Goal: Transaction & Acquisition: Purchase product/service

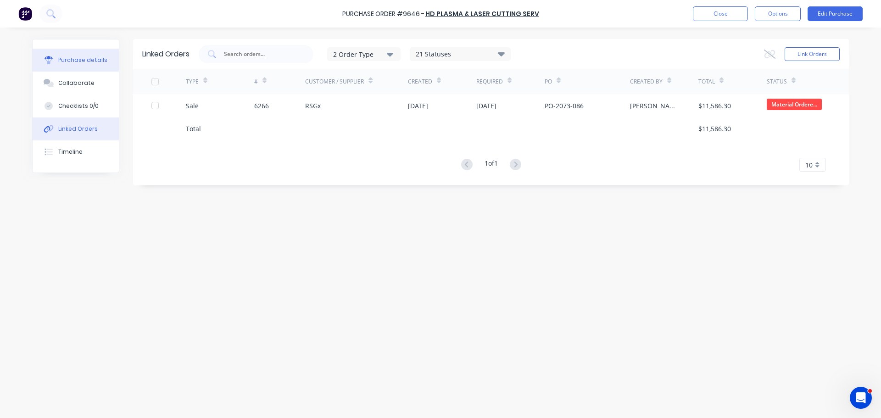
click at [60, 58] on div "Purchase details" at bounding box center [82, 60] width 49 height 8
type textarea "x"
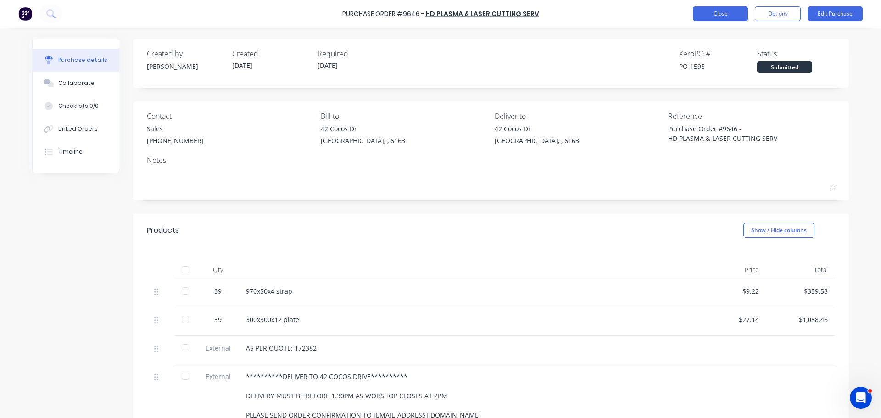
click at [702, 17] on button "Close" at bounding box center [720, 13] width 55 height 15
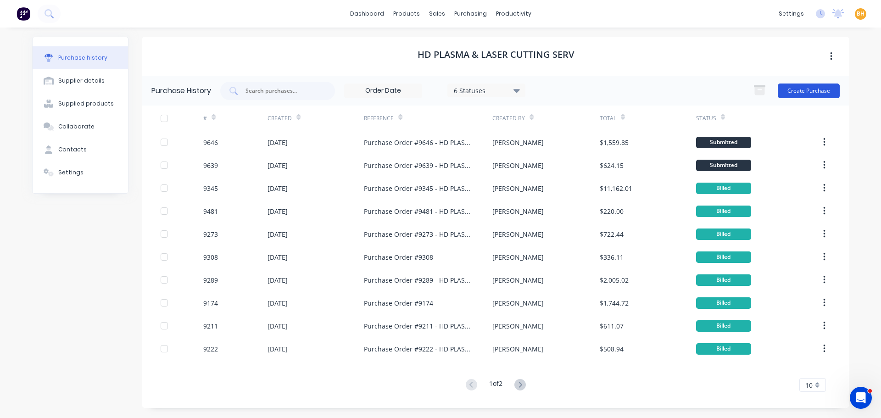
click at [801, 88] on button "Create Purchase" at bounding box center [809, 91] width 62 height 15
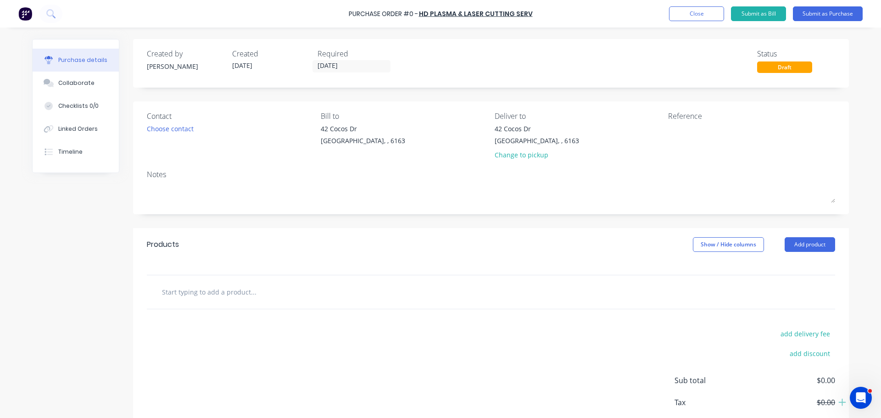
click at [460, 61] on div "Created by [PERSON_NAME] Created [DATE] Required [DATE] Status Draft" at bounding box center [491, 60] width 689 height 25
click at [701, 14] on button "Close" at bounding box center [696, 13] width 55 height 15
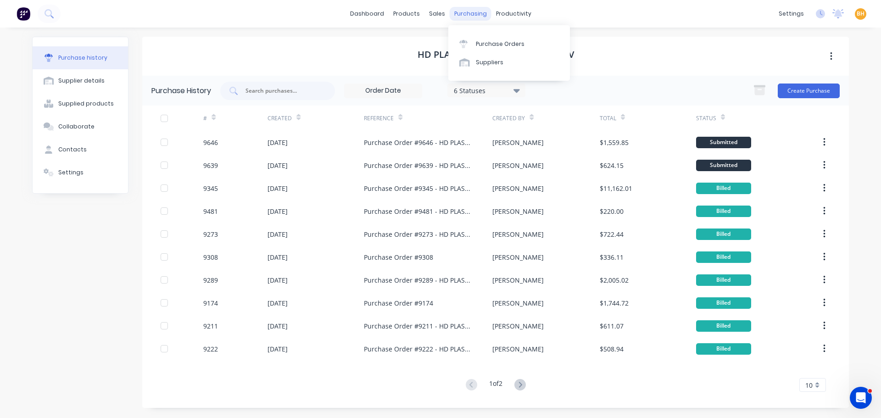
click at [472, 17] on div "purchasing" at bounding box center [471, 14] width 42 height 14
click at [490, 46] on div "Purchase Orders" at bounding box center [500, 44] width 49 height 8
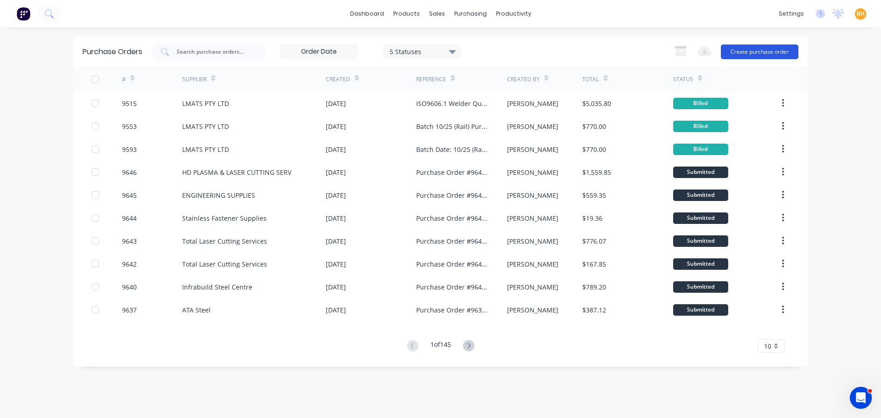
click at [763, 56] on button "Create purchase order" at bounding box center [760, 52] width 78 height 15
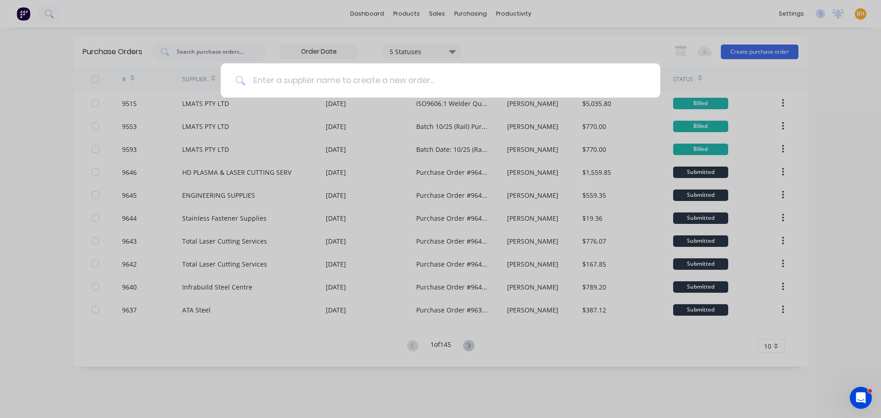
click at [315, 80] on input at bounding box center [446, 80] width 400 height 34
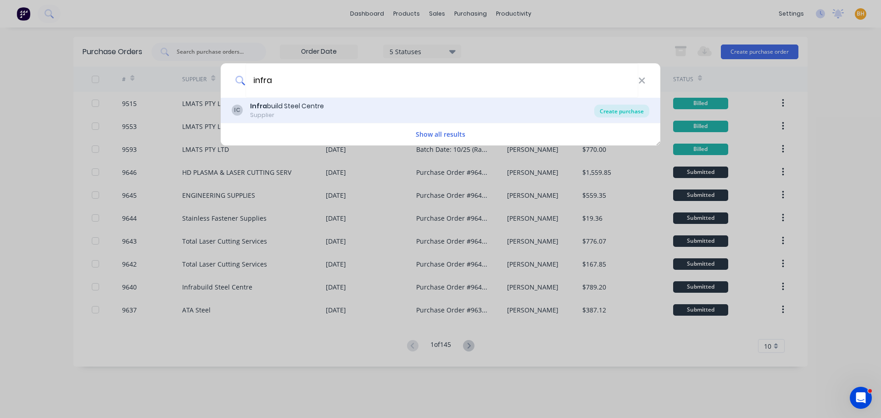
type input "infra"
click at [627, 108] on div "Create purchase" at bounding box center [622, 111] width 55 height 13
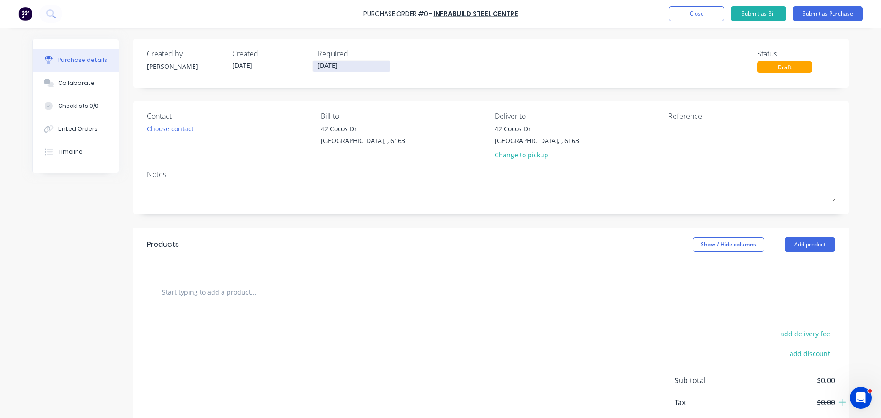
click at [337, 69] on input "[DATE]" at bounding box center [351, 66] width 77 height 11
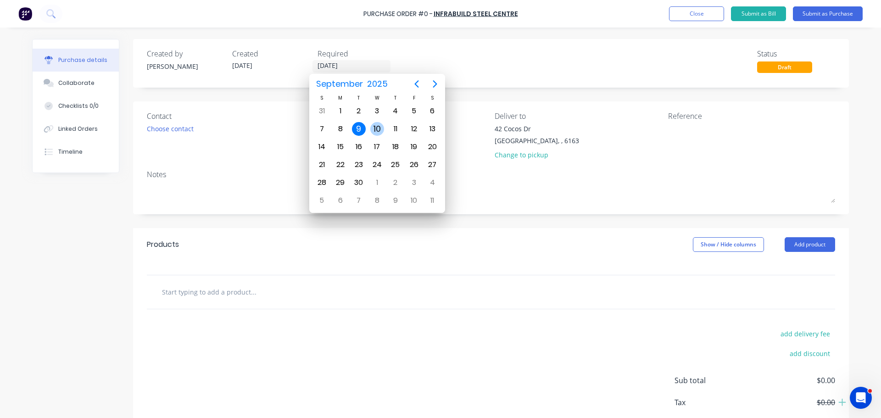
click at [376, 127] on div "10" at bounding box center [377, 129] width 14 height 14
type input "[DATE]"
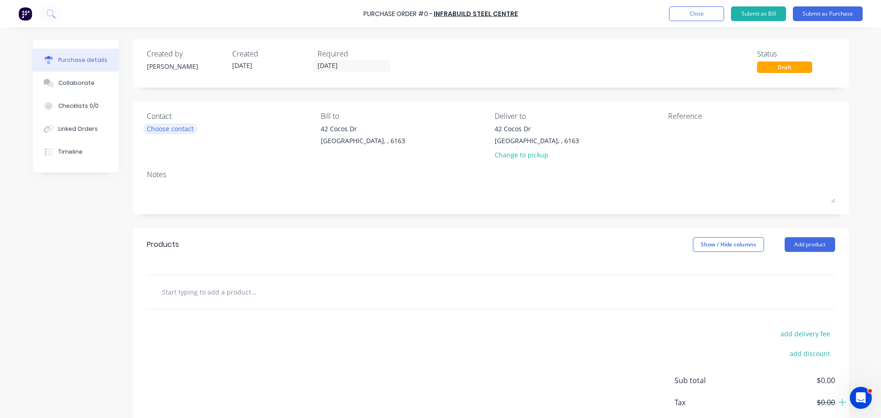
click at [185, 131] on div "Choose contact" at bounding box center [170, 129] width 47 height 10
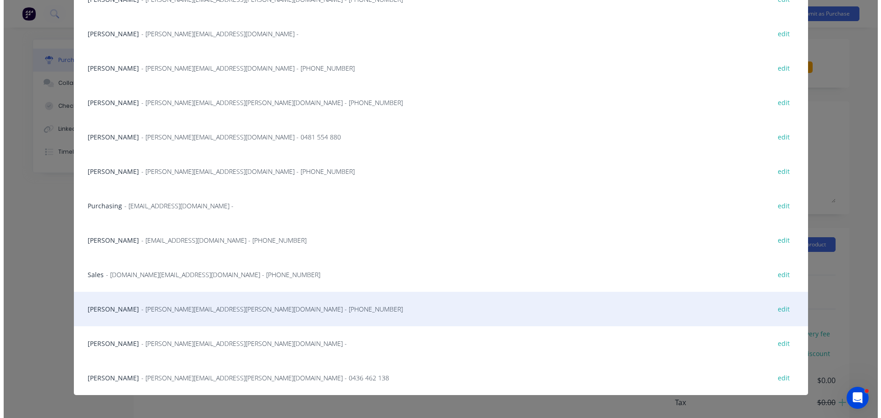
scroll to position [142, 0]
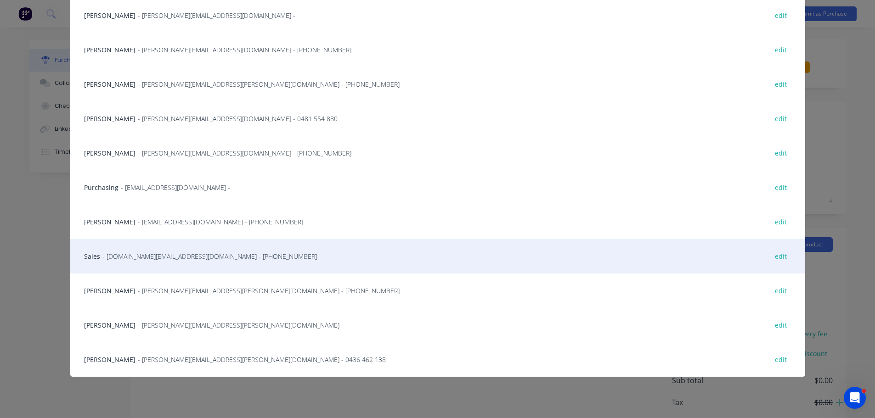
click at [131, 258] on span "- [DOMAIN_NAME][EMAIL_ADDRESS][DOMAIN_NAME] - [PHONE_NUMBER]" at bounding box center [209, 257] width 214 height 10
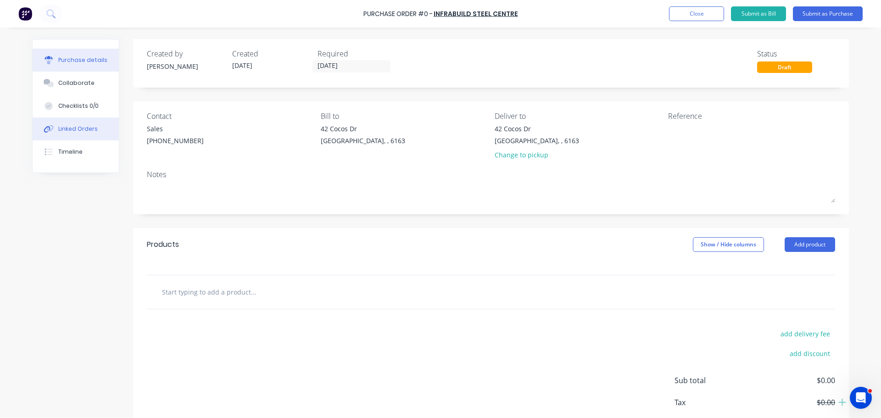
click at [72, 127] on div "Linked Orders" at bounding box center [77, 129] width 39 height 8
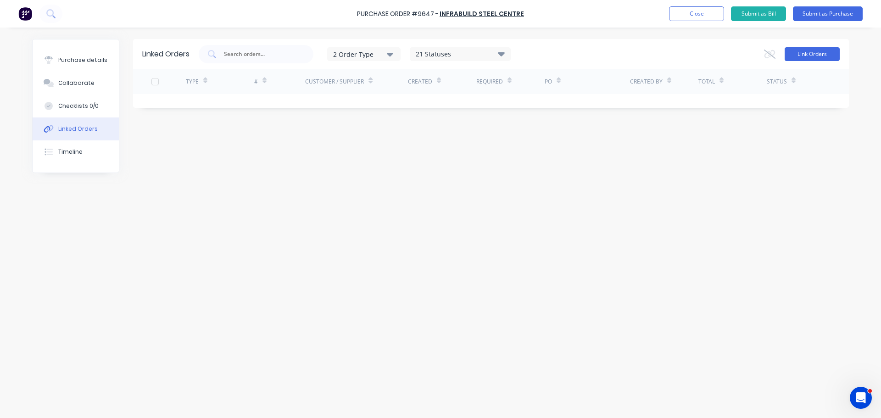
click at [816, 54] on button "Link Orders" at bounding box center [812, 54] width 55 height 14
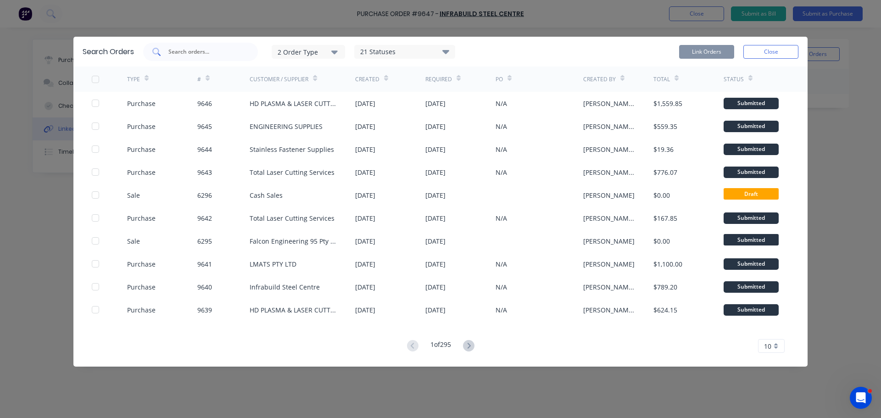
click at [207, 55] on input "text" at bounding box center [206, 51] width 76 height 9
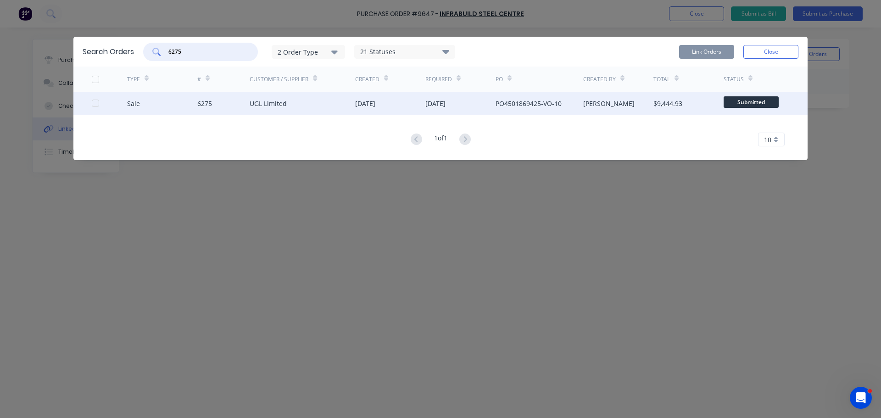
drag, startPoint x: 95, startPoint y: 104, endPoint x: 163, endPoint y: 107, distance: 68.0
click at [96, 104] on div at bounding box center [95, 103] width 18 height 18
type input "6275"
click at [702, 54] on button "Link Orders" at bounding box center [706, 52] width 55 height 14
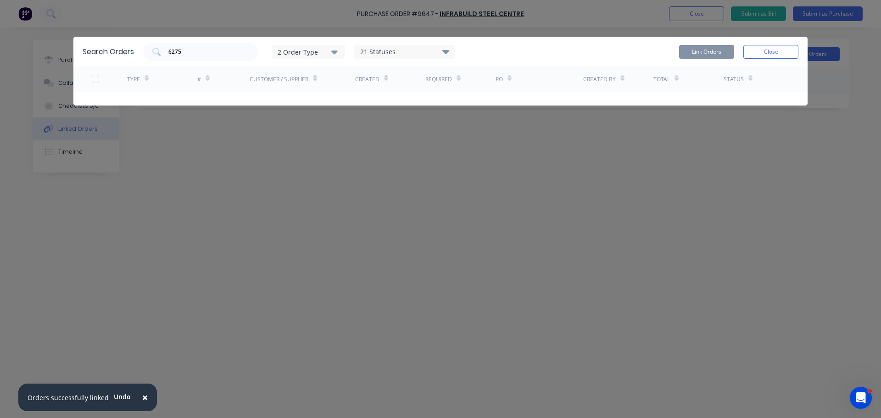
click at [787, 51] on button "Close" at bounding box center [771, 52] width 55 height 14
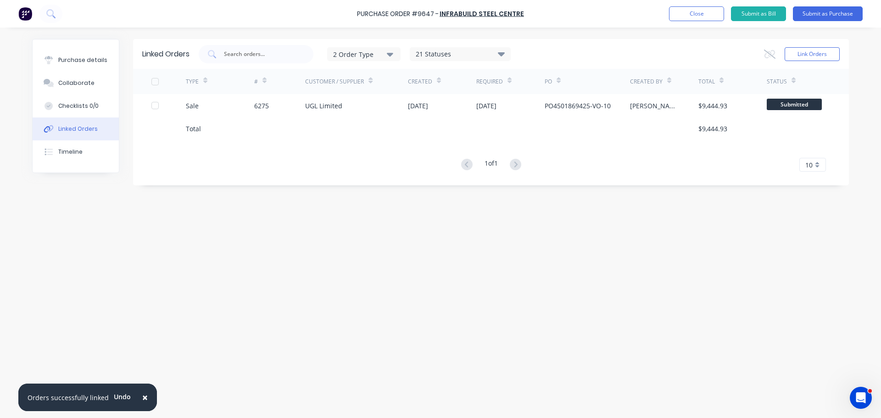
click at [142, 396] on span "×" at bounding box center [145, 397] width 6 height 13
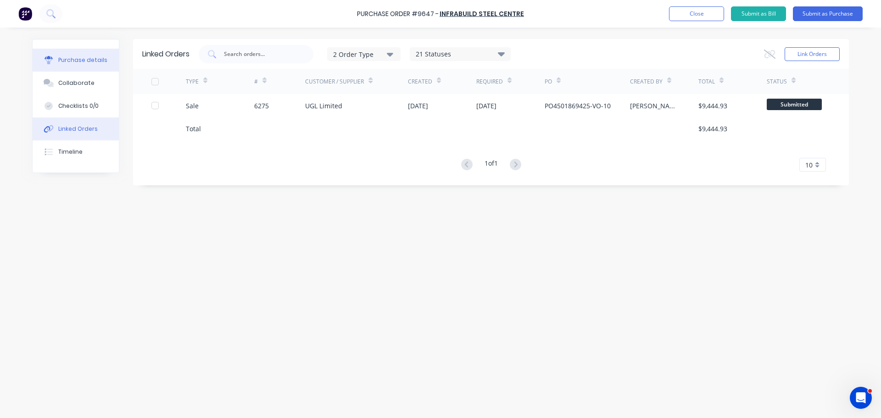
click at [84, 62] on div "Purchase details" at bounding box center [82, 60] width 49 height 8
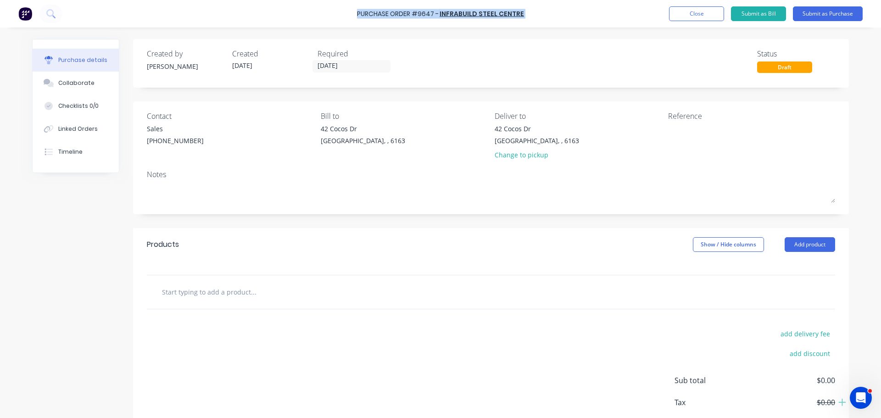
drag, startPoint x: 358, startPoint y: 13, endPoint x: 527, endPoint y: 14, distance: 169.0
click at [527, 14] on div "Purchase Order #9647 - Infrabuild Steel Centre Add product Close Submit as Bill…" at bounding box center [440, 14] width 881 height 28
copy div "Purchase Order #9647 - Infrabuild Steel Centre Add product Close Submit as Bill…"
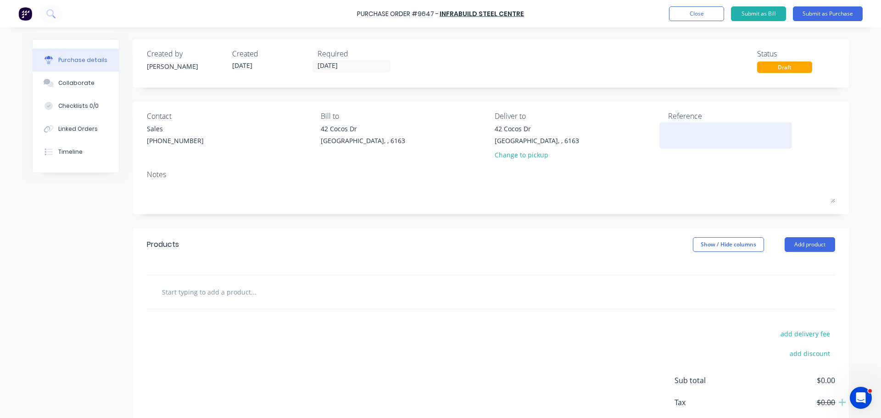
click at [690, 127] on textarea at bounding box center [725, 134] width 115 height 21
paste textarea "Purchase Order #9647 - Infrabuild Steel Centre"
type textarea "Purchase Order #9647 - Infrabuild Steel Centre"
type textarea "x"
type textarea "Purchase Order #9647 - Infrabuild Steel Centre"
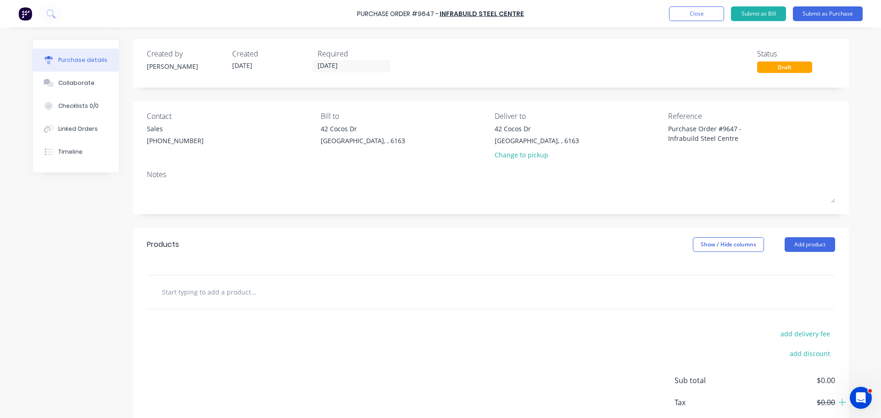
click at [352, 325] on div "add delivery fee add discount Sub total $0.00 Tax $0.00 Total $0.00" at bounding box center [491, 384] width 716 height 151
click at [186, 276] on div at bounding box center [491, 292] width 689 height 34
click at [225, 292] on input "text" at bounding box center [254, 292] width 184 height 18
click at [241, 291] on input "text" at bounding box center [254, 292] width 184 height 18
type textarea "x"
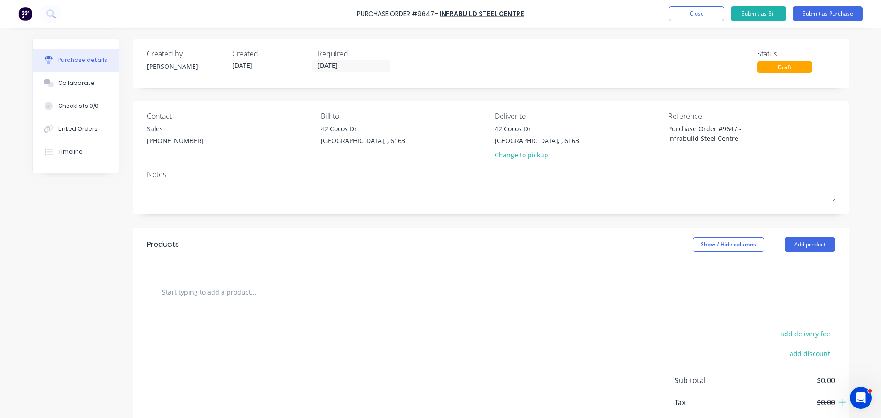
type input "2"
type textarea "x"
type input "20"
type textarea "x"
type input "20m"
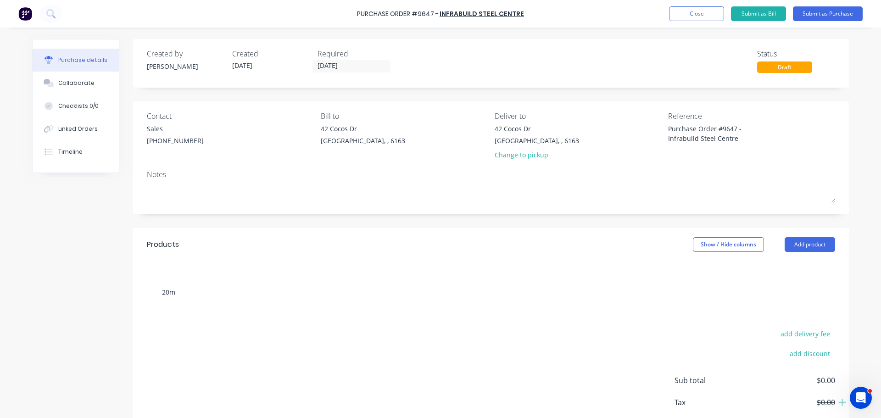
type textarea "x"
type input "20mm"
type textarea "x"
type input "20mm"
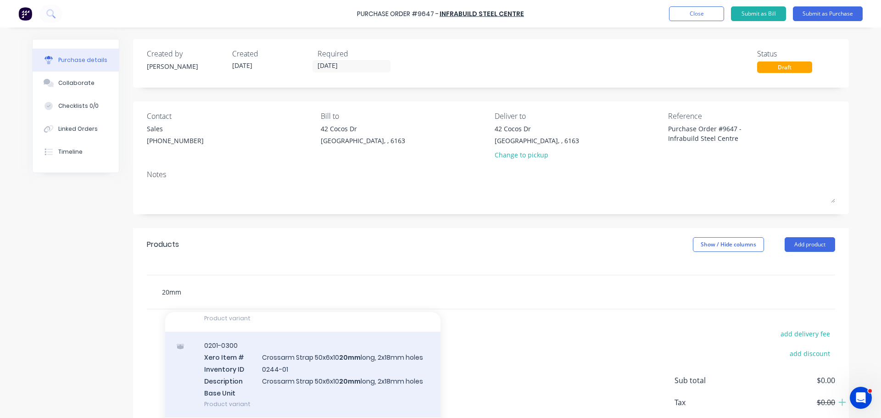
scroll to position [275, 0]
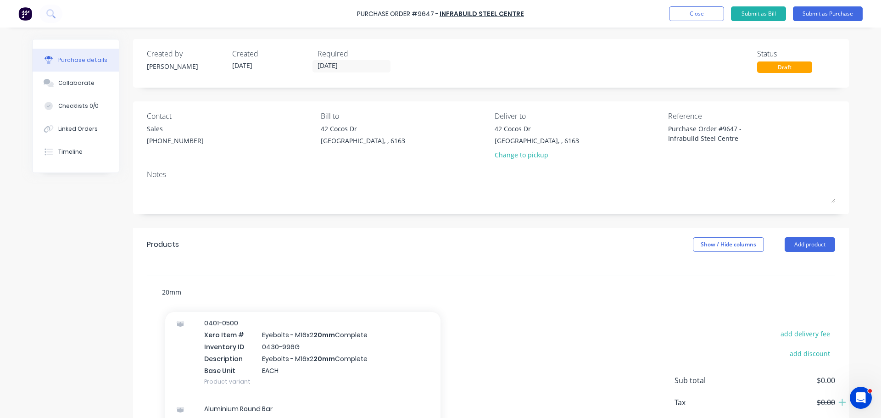
type textarea "x"
type input "20mm b"
type textarea "x"
type input "20mm ba"
type textarea "x"
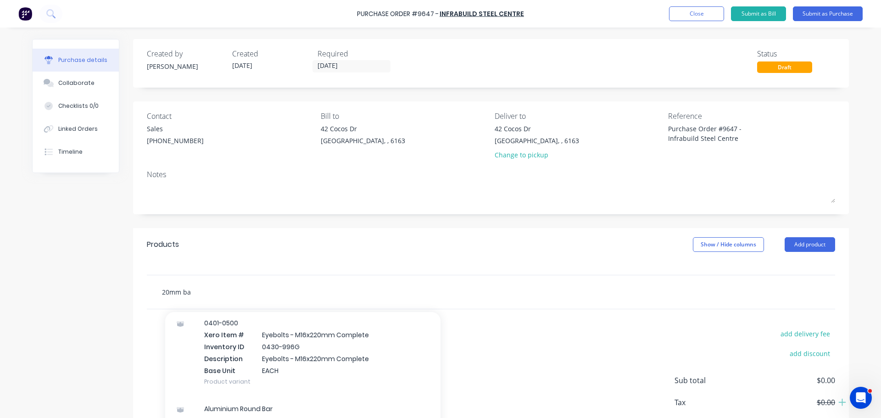
type input "20mm bar"
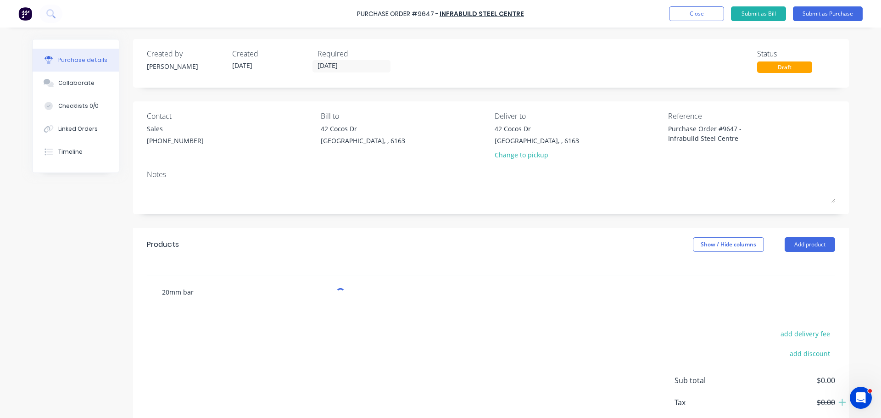
type textarea "x"
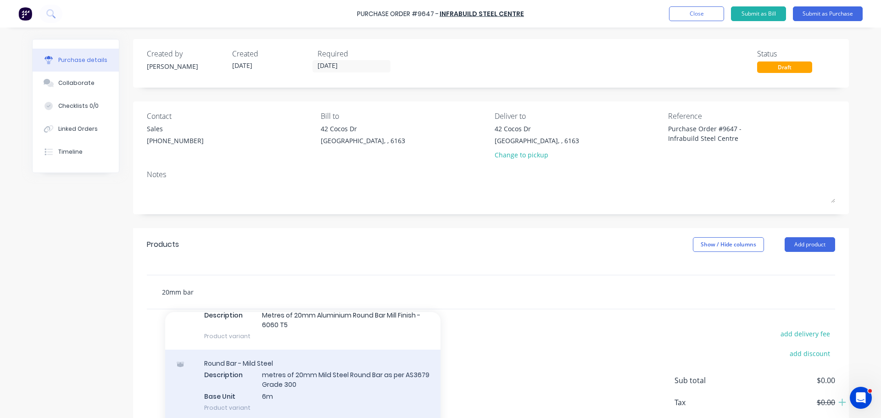
scroll to position [184, 0]
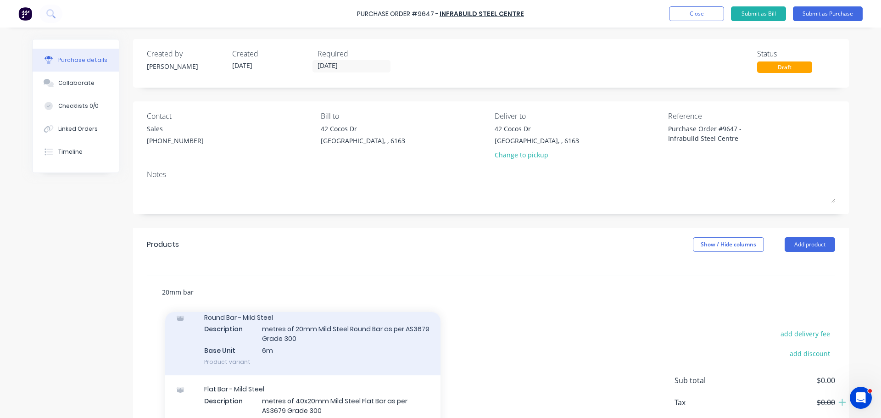
type input "20mm bar"
click at [315, 340] on div "Round Bar - Mild Steel Description metres of 20mm Mild Steel Round Bar as per A…" at bounding box center [302, 340] width 275 height 72
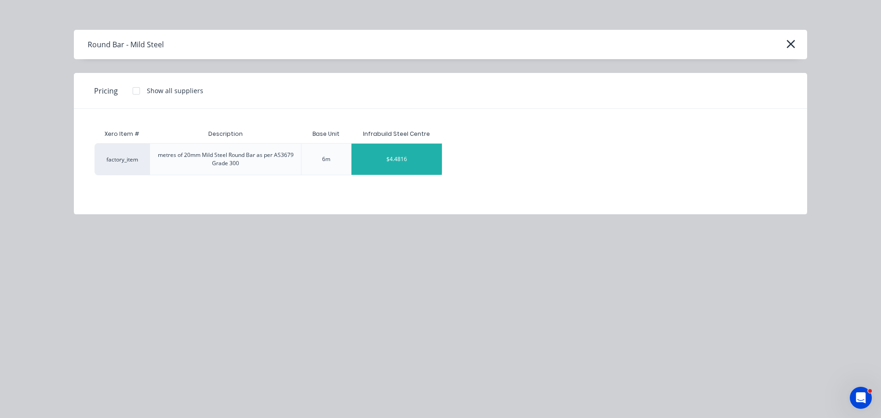
click at [413, 162] on div "$4.4816" at bounding box center [397, 159] width 91 height 31
type textarea "x"
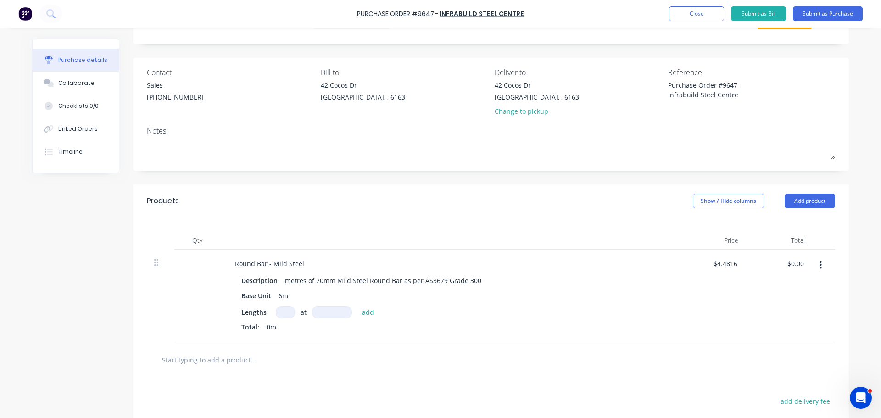
scroll to position [92, 0]
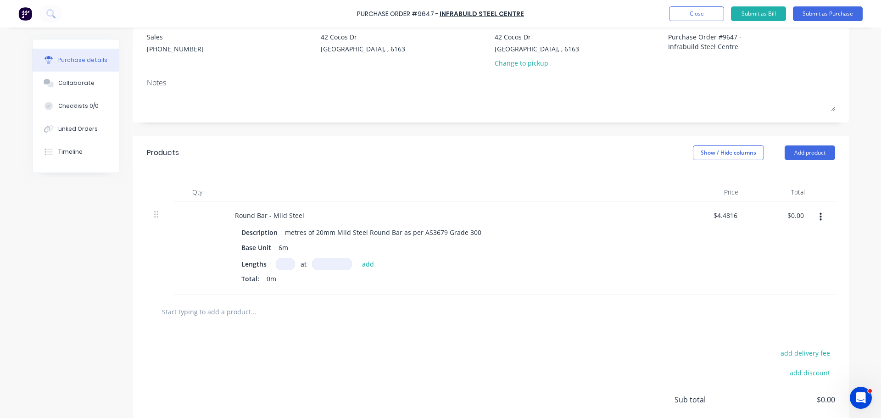
click at [283, 265] on input at bounding box center [285, 264] width 19 height 12
type textarea "x"
type input "6"
type textarea "x"
type input "6"
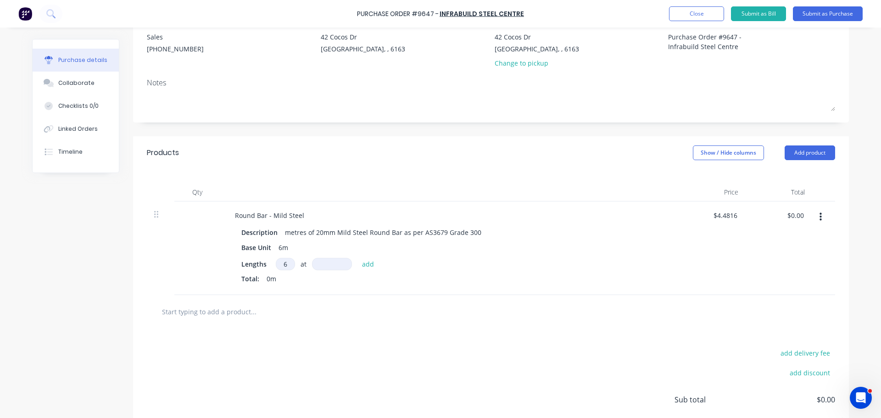
click at [318, 269] on input at bounding box center [332, 264] width 40 height 12
type textarea "x"
type input "6"
type textarea "x"
type input "60"
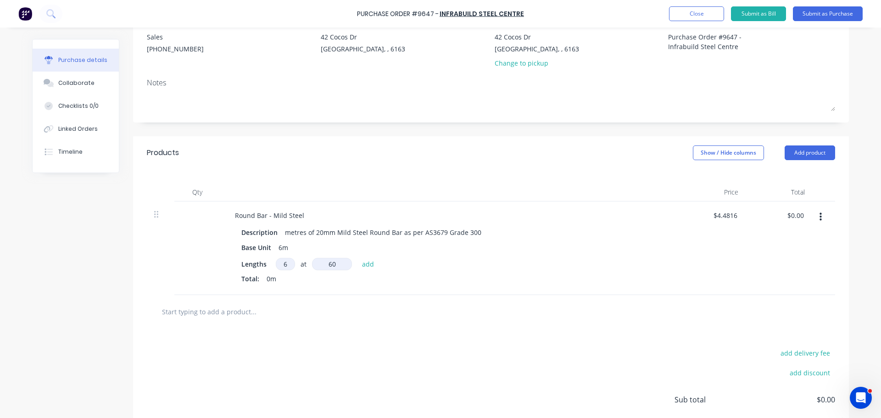
type textarea "x"
type input "600"
type textarea "x"
type input "6000"
type textarea "x"
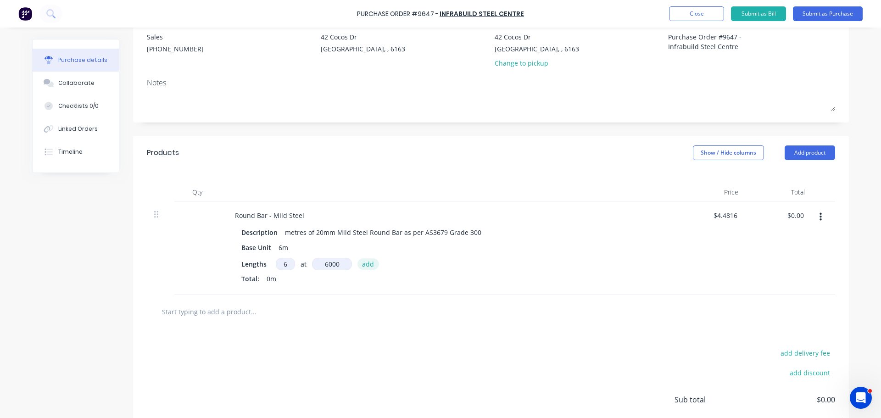
type input "6000mm"
click at [363, 263] on button "add" at bounding box center [369, 263] width 22 height 11
type textarea "x"
type input "$161.34"
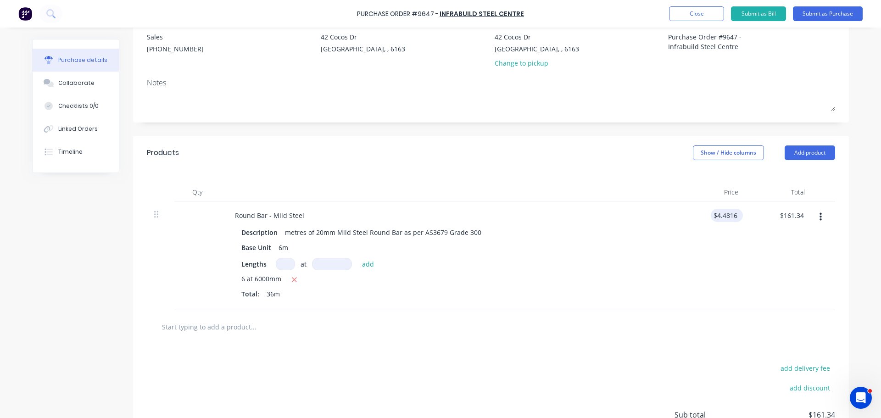
type textarea "x"
type input "4.4816"
click at [732, 217] on input "4.4816" at bounding box center [727, 215] width 25 height 13
type textarea "x"
type input "4.4816"
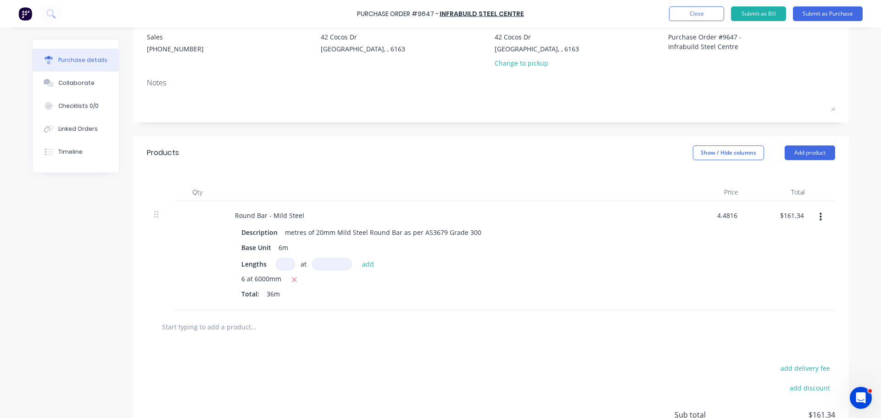
type textarea "x"
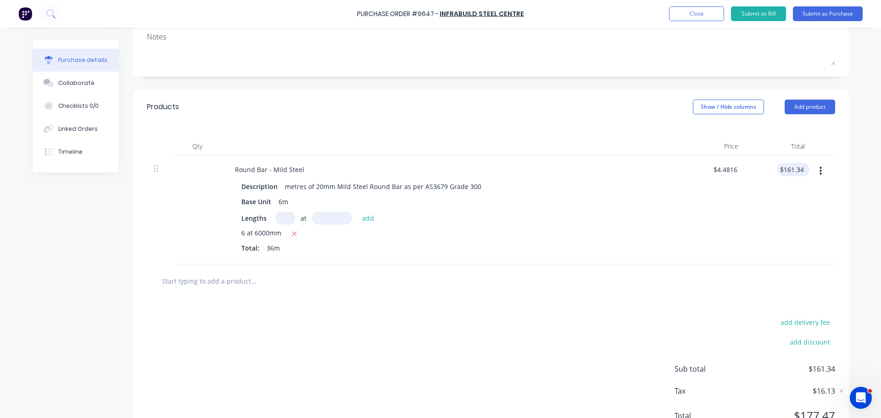
type input "4.4816"
click at [802, 170] on input "$161.34" at bounding box center [792, 169] width 28 height 13
type textarea "x"
type input "$4.4816"
type input "1"
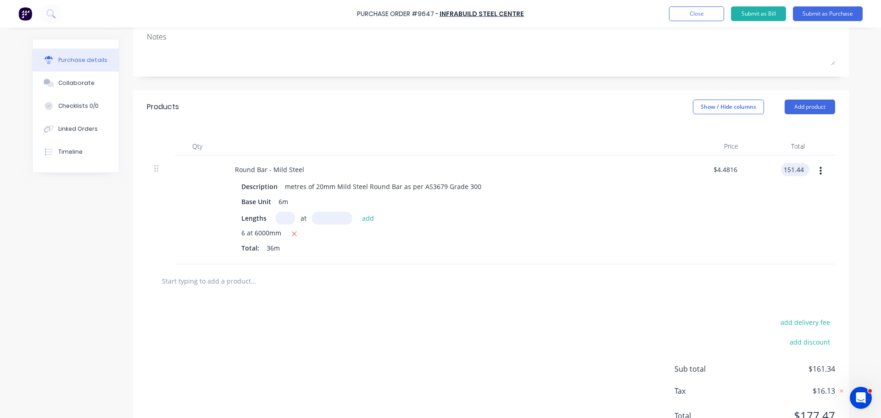
type input "151.44"
type textarea "x"
type input "$4.2067"
type input "$151.44"
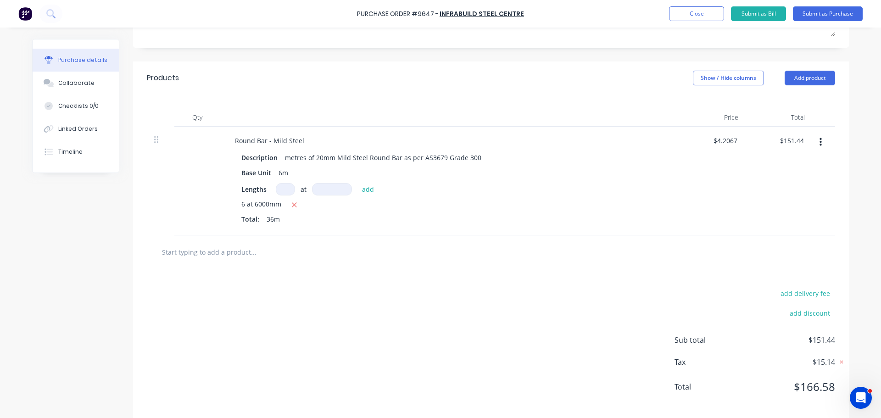
scroll to position [178, 0]
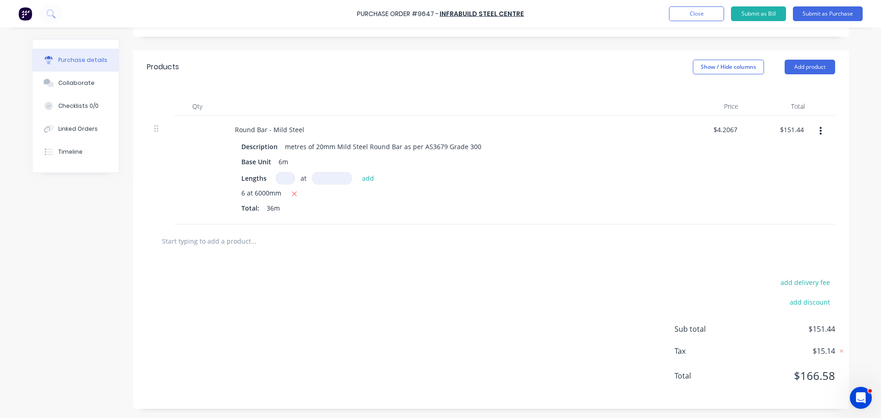
click at [234, 244] on input "text" at bounding box center [254, 241] width 184 height 18
type textarea "x"
type input "5"
type textarea "x"
type input "50"
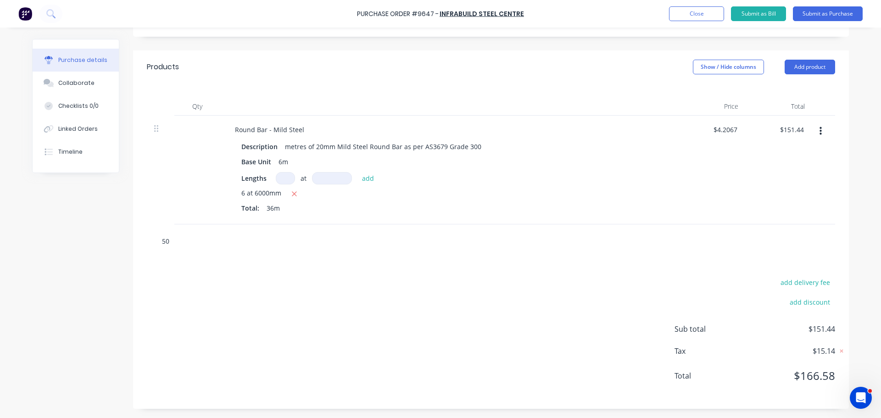
type textarea "x"
type input "50x"
type textarea "x"
type input "50x5"
type textarea "x"
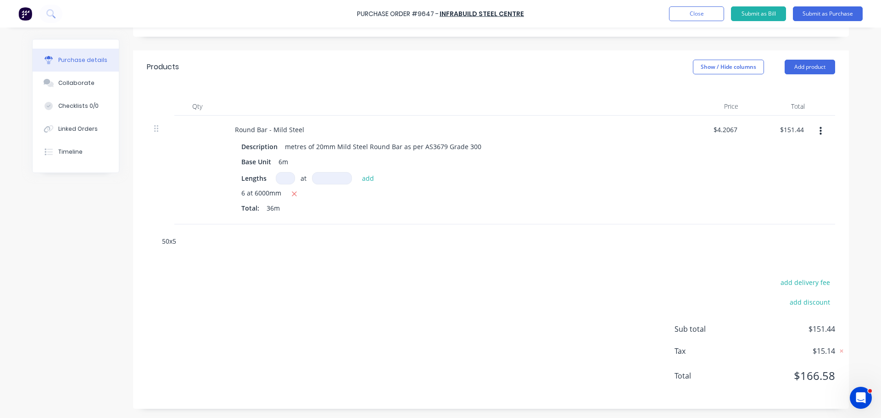
type input "50x50"
type textarea "x"
type input "50x50x"
type textarea "x"
type input "50x50x6"
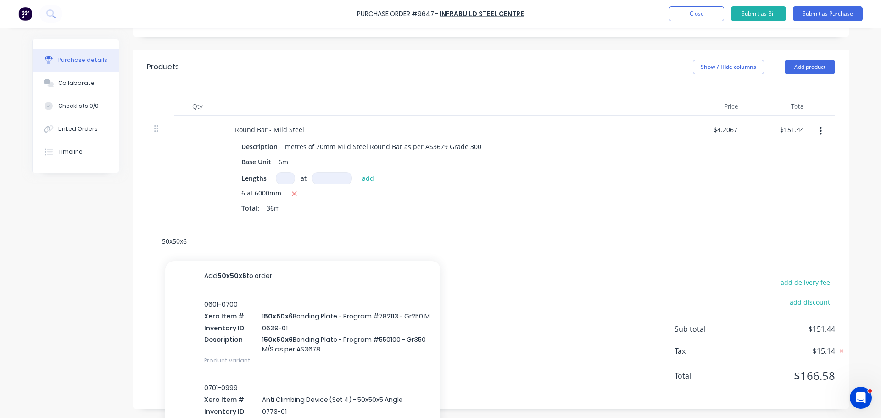
type textarea "x"
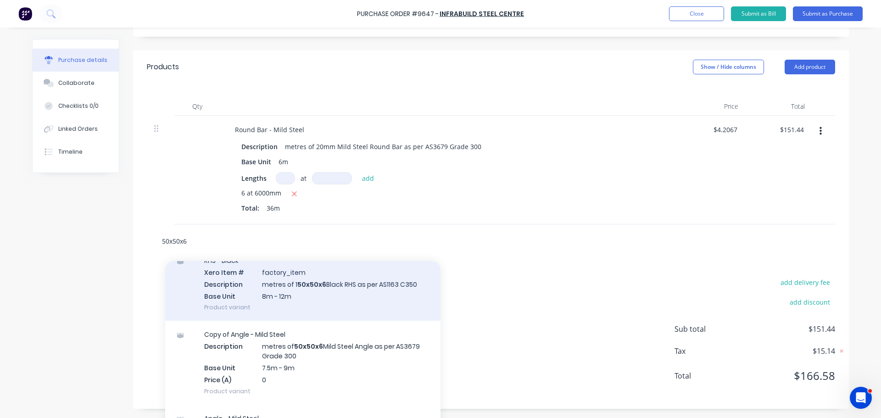
scroll to position [138, 0]
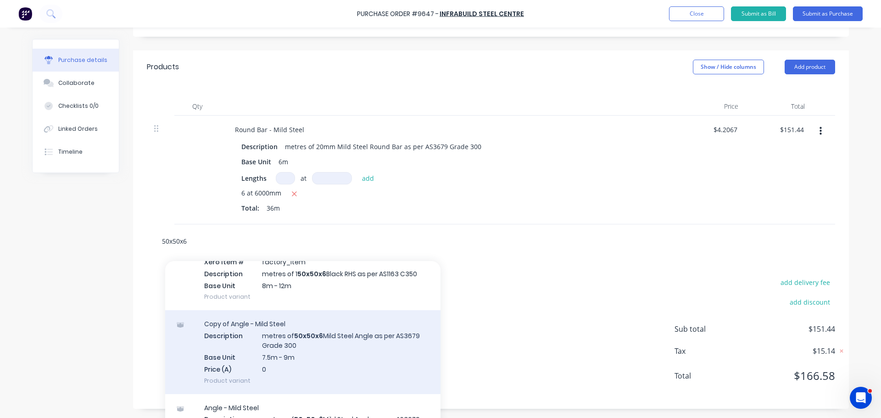
type input "50x50x6"
click at [348, 355] on div "Copy of Angle - Mild Steel Description metres of 50x50x6 Mild Steel Angle as pe…" at bounding box center [302, 352] width 275 height 84
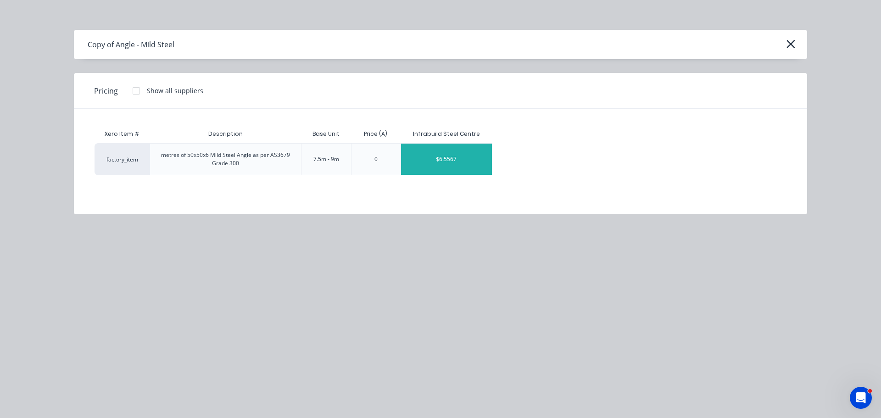
click at [452, 158] on div "$6.5567" at bounding box center [446, 159] width 91 height 31
type textarea "x"
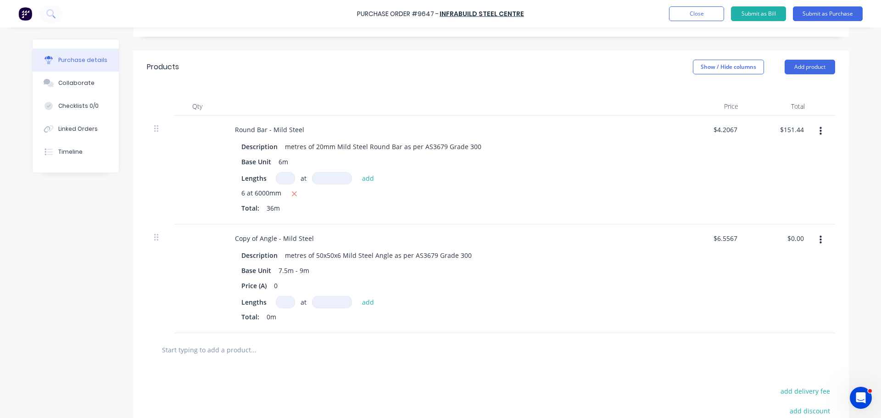
click at [281, 302] on input at bounding box center [285, 302] width 19 height 12
type textarea "x"
type input "1"
type textarea "x"
type input "1"
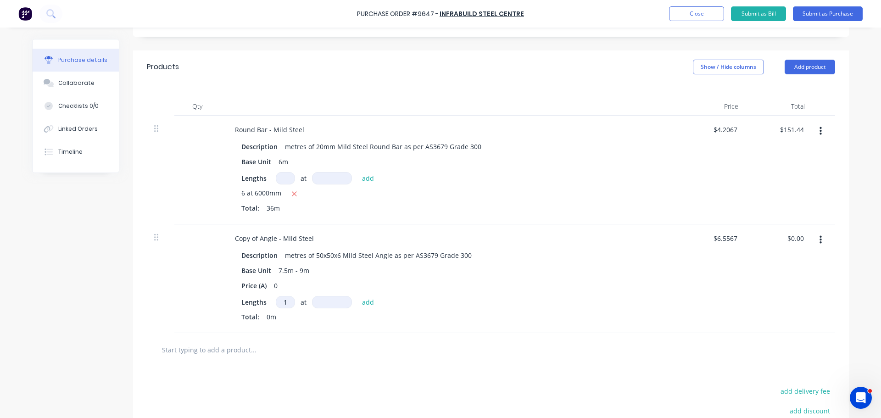
click at [324, 303] on input at bounding box center [332, 302] width 40 height 12
type textarea "x"
type input "9"
type textarea "x"
type input "90"
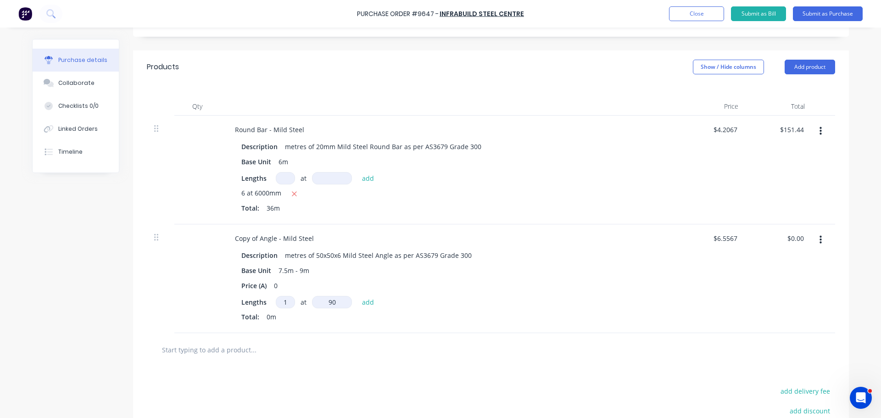
type textarea "x"
type input "900"
type textarea "x"
type input "9000"
type textarea "x"
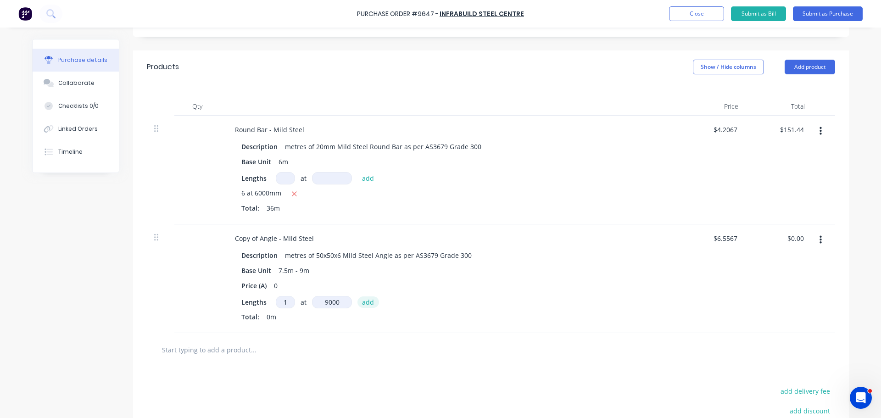
type input "9000mm"
click at [368, 301] on button "add" at bounding box center [369, 302] width 22 height 11
type textarea "x"
type input "$59.01"
type textarea "x"
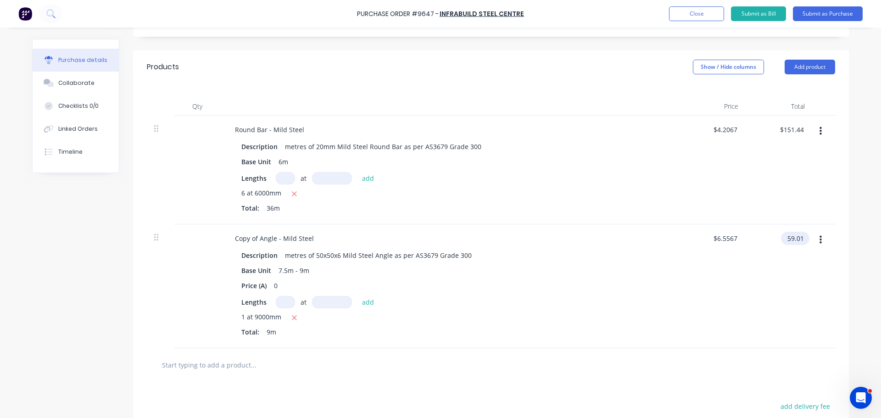
click at [800, 237] on input "59.01" at bounding box center [793, 238] width 25 height 13
type input "5"
type input "64.56"
type textarea "x"
type input "$7.1733"
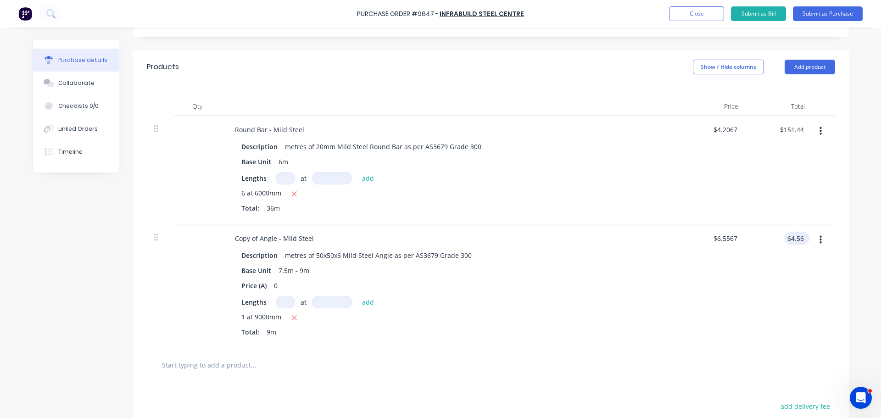
type input "$64.56"
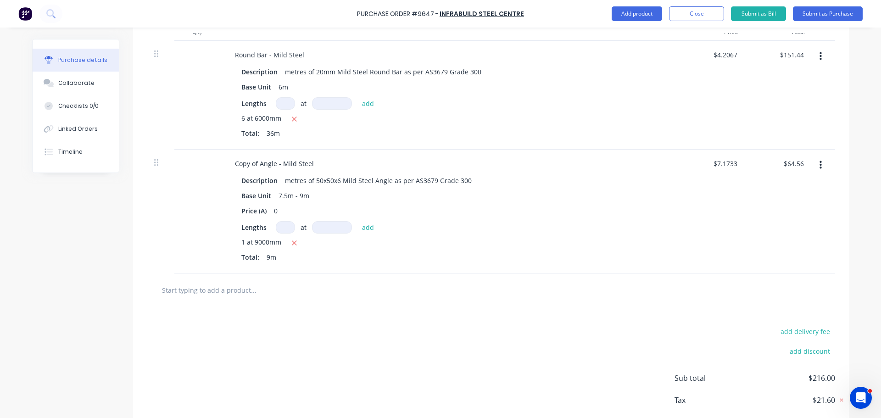
scroll to position [269, 0]
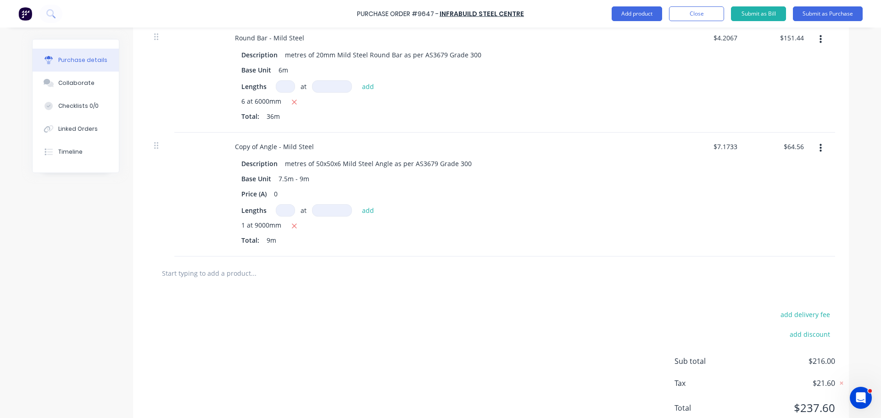
click at [233, 276] on input "text" at bounding box center [254, 273] width 184 height 18
click at [214, 275] on input "text" at bounding box center [254, 273] width 184 height 18
click at [232, 274] on input "text" at bounding box center [254, 273] width 184 height 18
type textarea "x"
type input "6"
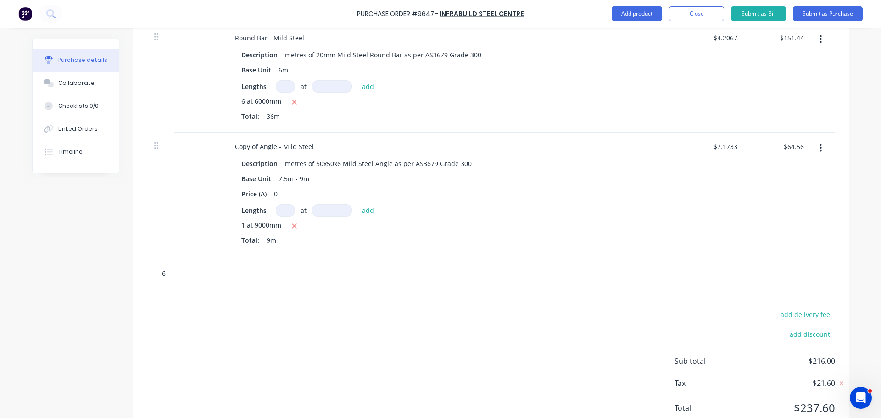
type textarea "x"
type input "65"
type textarea "x"
type input "65x"
type textarea "x"
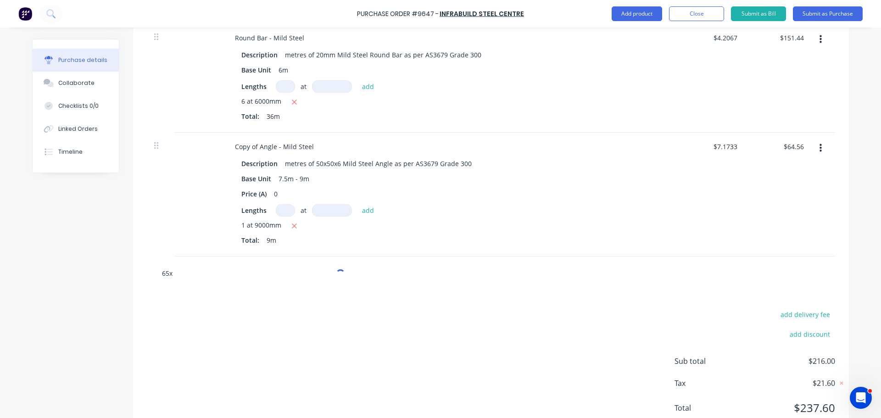
type input "65x5"
type textarea "x"
type input "65x56"
type textarea "x"
type input "65x5"
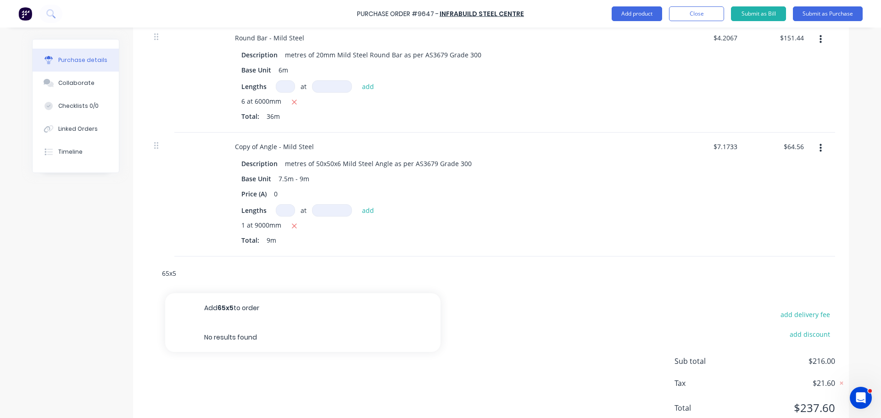
type textarea "x"
type input "65x"
type textarea "x"
type input "65x65"
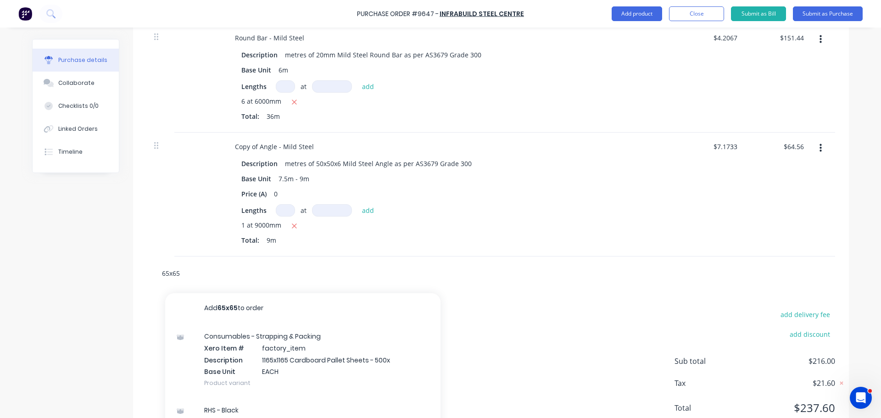
type textarea "x"
type input "65x65x"
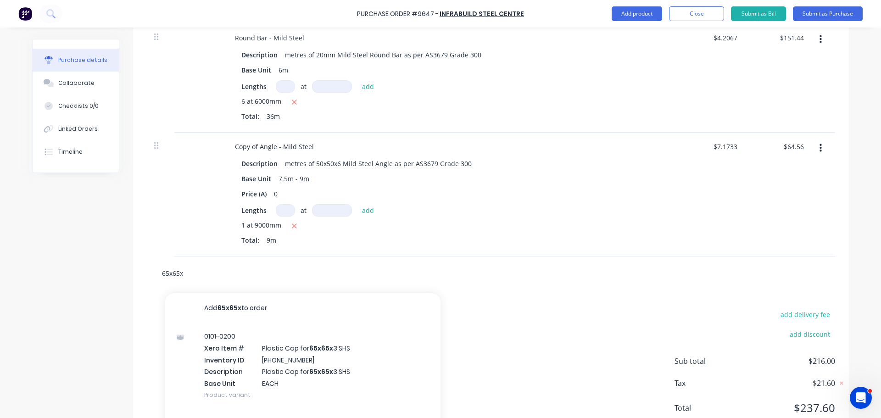
type textarea "x"
type input "65x65x8"
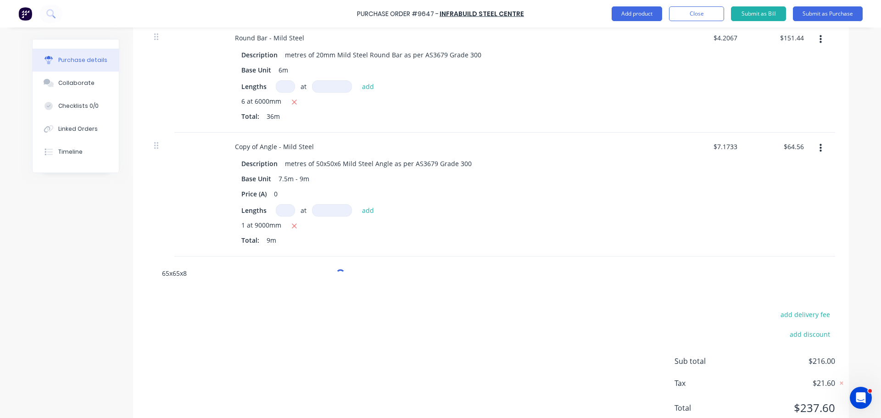
type textarea "x"
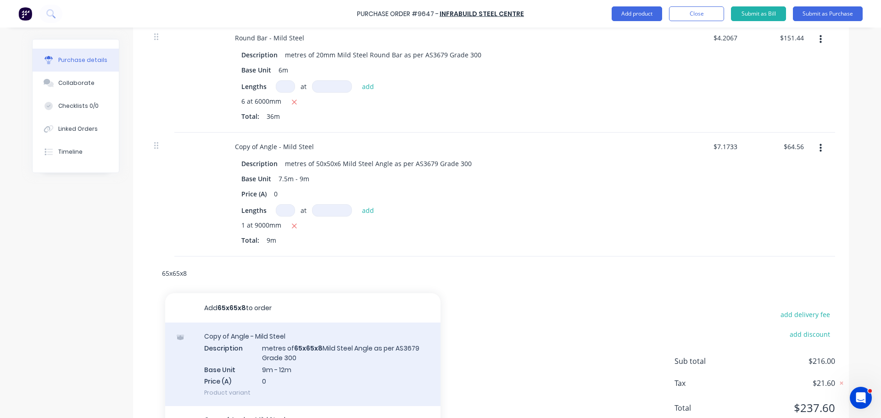
type input "65x65x8"
click at [332, 353] on div "Copy of Angle - Mild Steel Description metres of 65x65x8 Mild Steel Angle as pe…" at bounding box center [302, 365] width 275 height 84
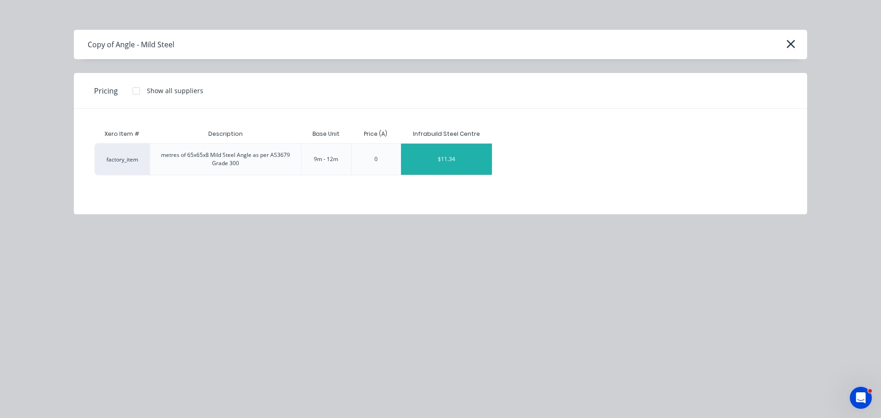
click at [425, 164] on div "$11.34" at bounding box center [446, 159] width 91 height 31
type textarea "x"
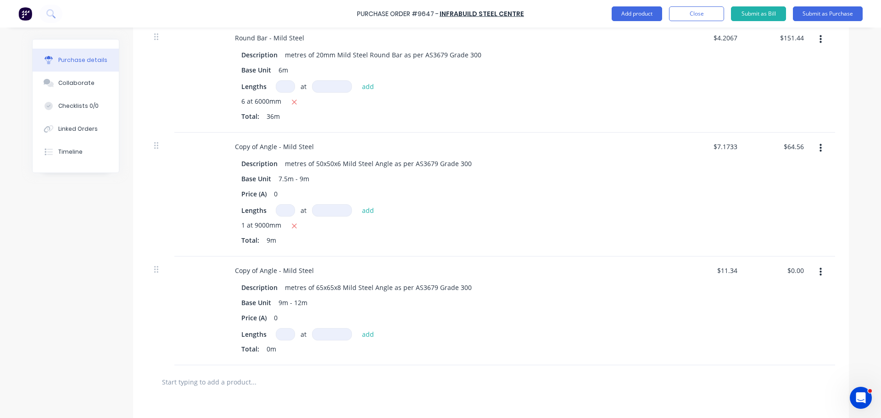
click at [280, 331] on input at bounding box center [285, 334] width 19 height 12
type textarea "x"
type input "1"
type textarea "x"
type input "1"
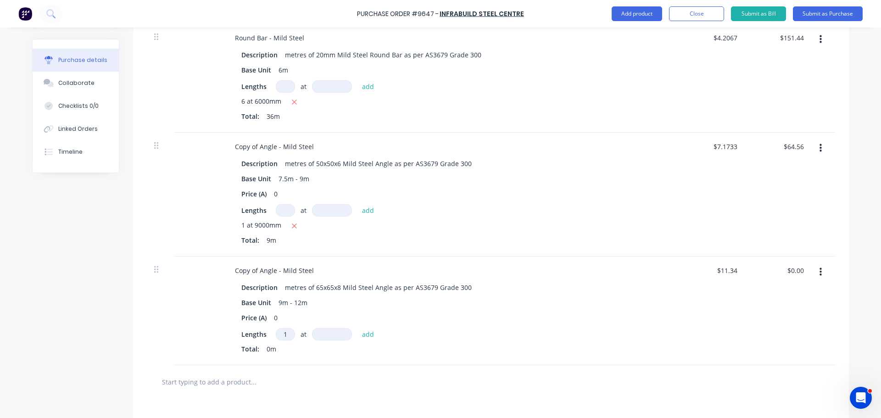
click at [329, 334] on input at bounding box center [332, 334] width 40 height 12
type textarea "x"
type input "9"
type textarea "x"
type input "90"
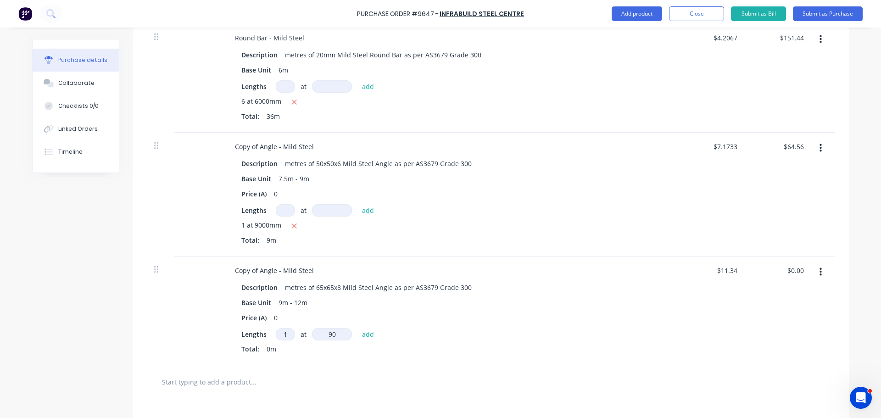
type textarea "x"
type input "900"
type textarea "x"
type input "9000"
type textarea "x"
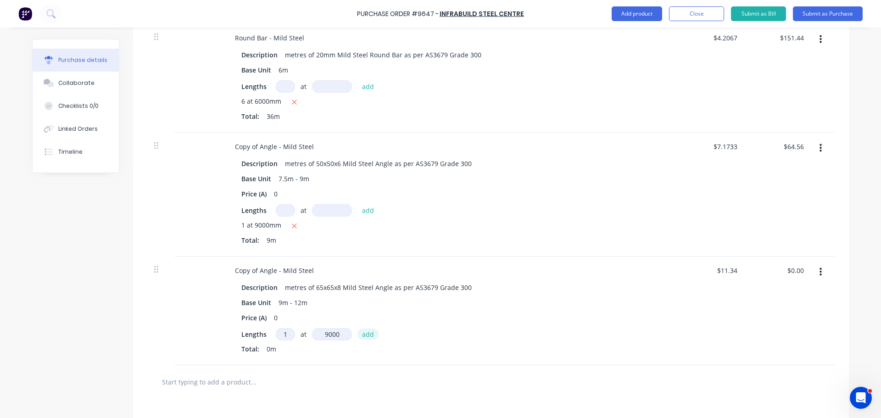
type input "9000mm"
click at [365, 336] on button "add" at bounding box center [369, 334] width 22 height 11
type textarea "x"
type input "$102.06"
click at [804, 273] on div "$102.06 $102.06" at bounding box center [794, 270] width 32 height 13
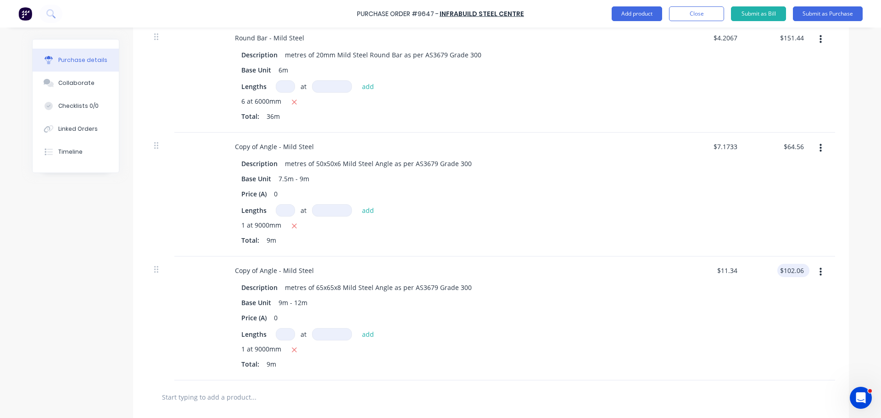
type textarea "x"
click at [802, 271] on input "102.06" at bounding box center [792, 270] width 28 height 13
type input "1"
type input "108.72"
type textarea "x"
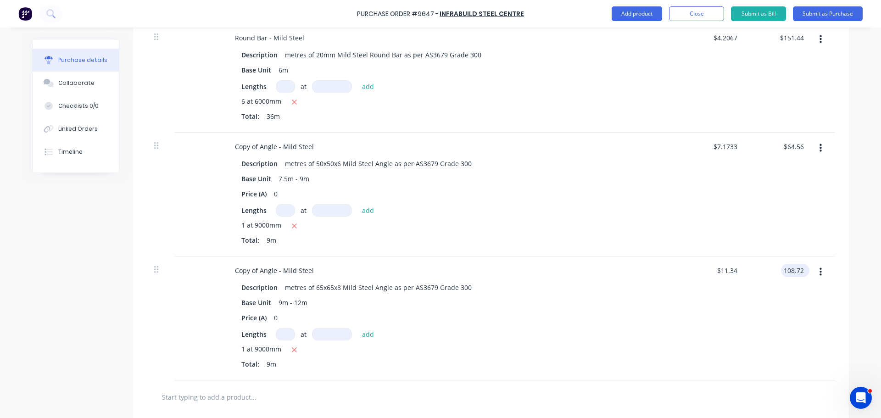
type input "$12.08"
type input "$108.72"
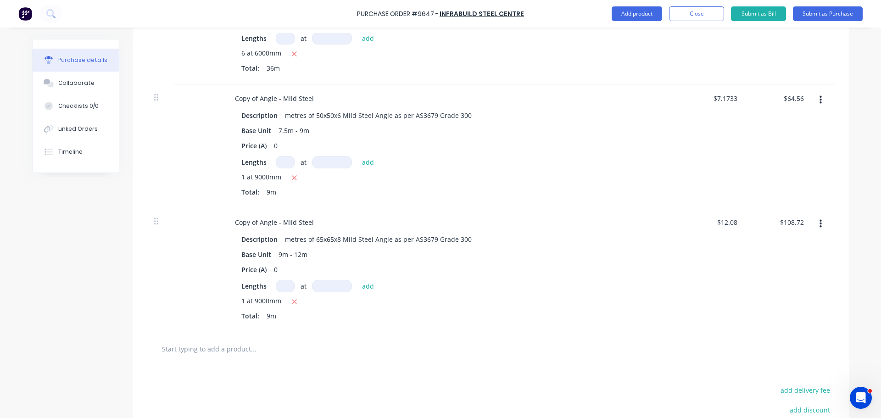
scroll to position [361, 0]
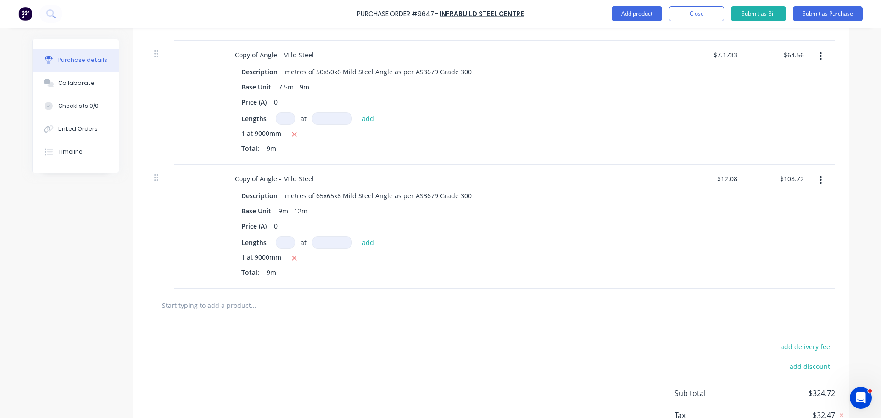
click at [202, 302] on input "text" at bounding box center [254, 305] width 184 height 18
type textarea "x"
type input "f"
type textarea "x"
type input "fr"
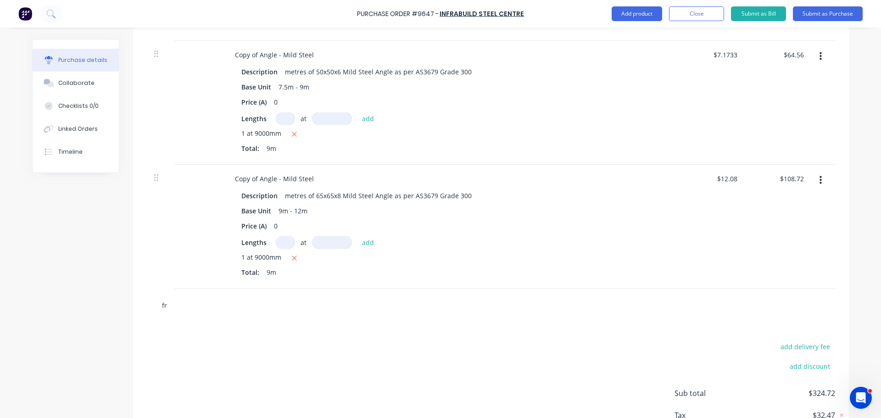
type textarea "x"
type input "fre"
type textarea "x"
type input "frei"
type textarea "x"
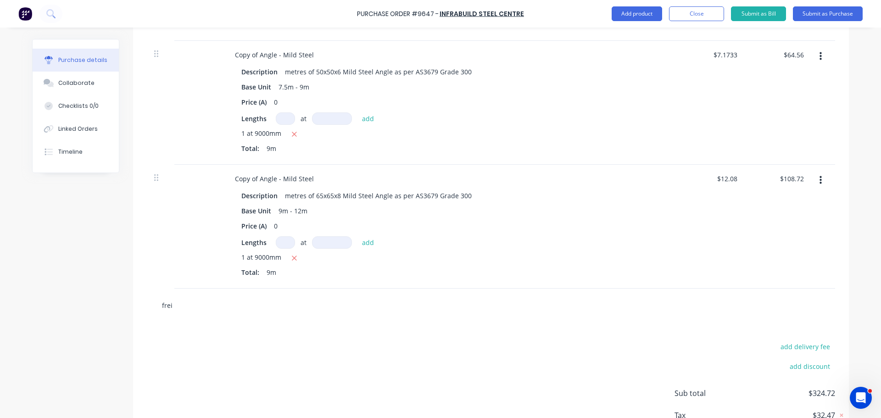
type input "freig"
type textarea "x"
type input "freigh"
type textarea "x"
type input "freight"
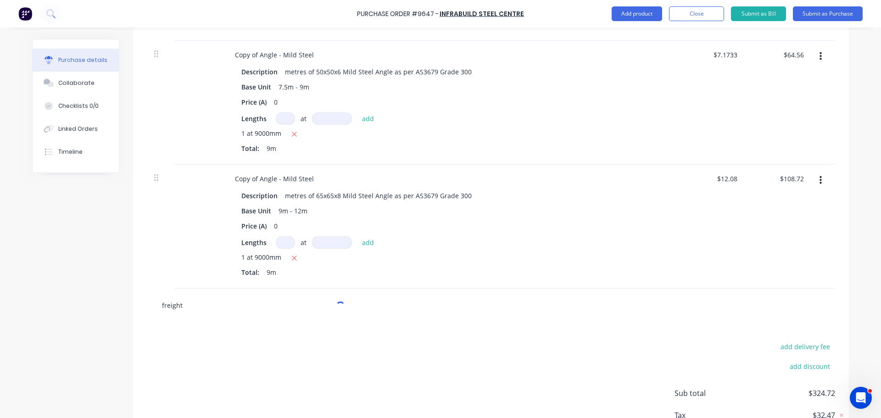
type textarea "x"
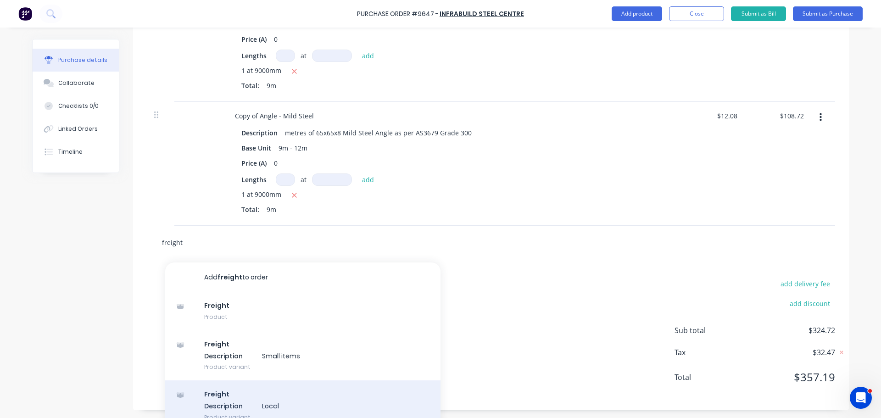
scroll to position [437, 0]
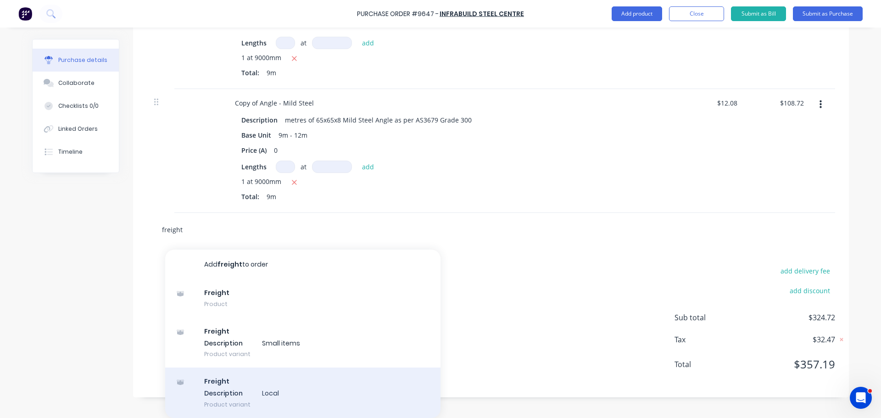
type input "freight"
click at [264, 395] on div "Freight Description Local Product variant" at bounding box center [302, 393] width 275 height 51
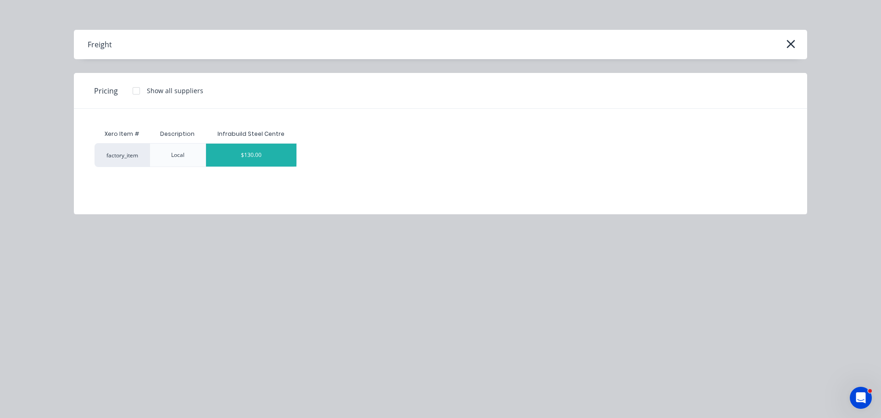
click at [242, 153] on div "$130.00" at bounding box center [251, 155] width 91 height 23
type textarea "x"
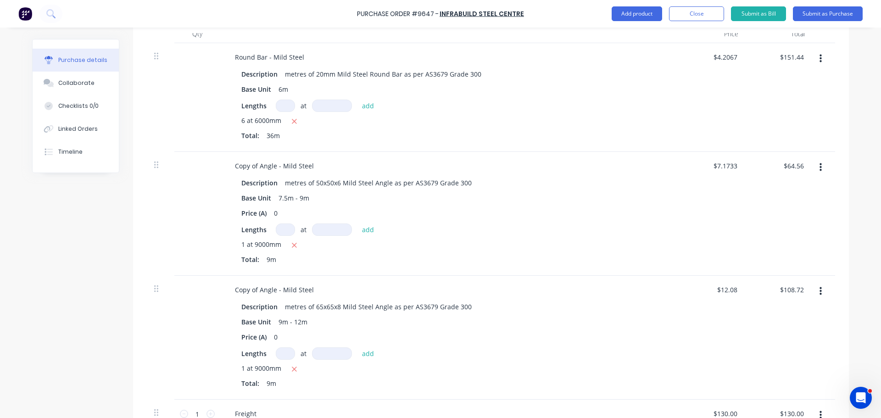
scroll to position [196, 0]
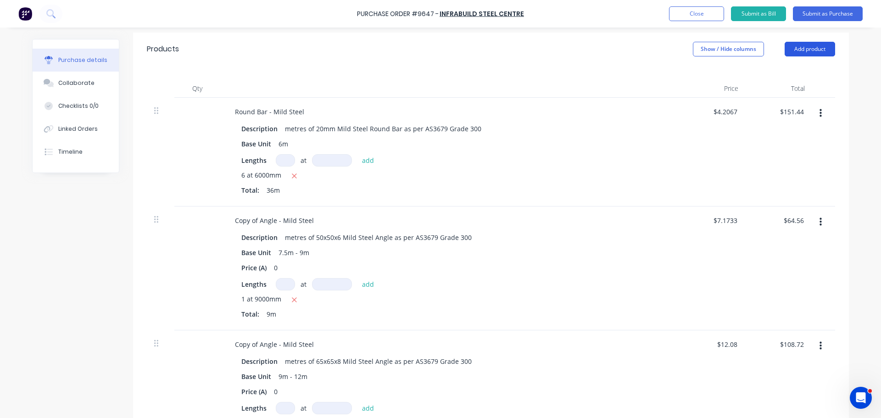
click at [813, 51] on button "Add product" at bounding box center [810, 49] width 51 height 15
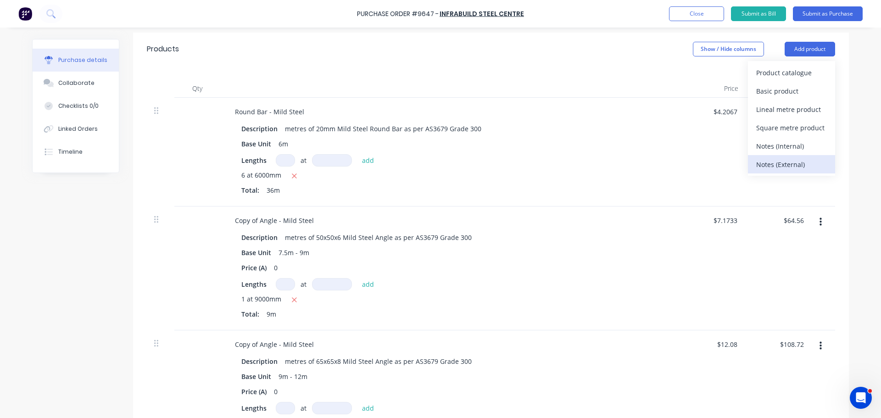
click at [779, 157] on button "Notes (External)" at bounding box center [791, 164] width 87 height 18
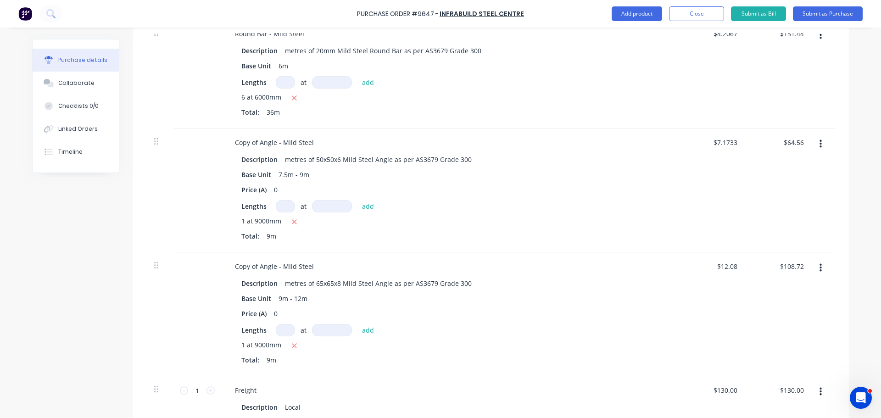
scroll to position [503, 0]
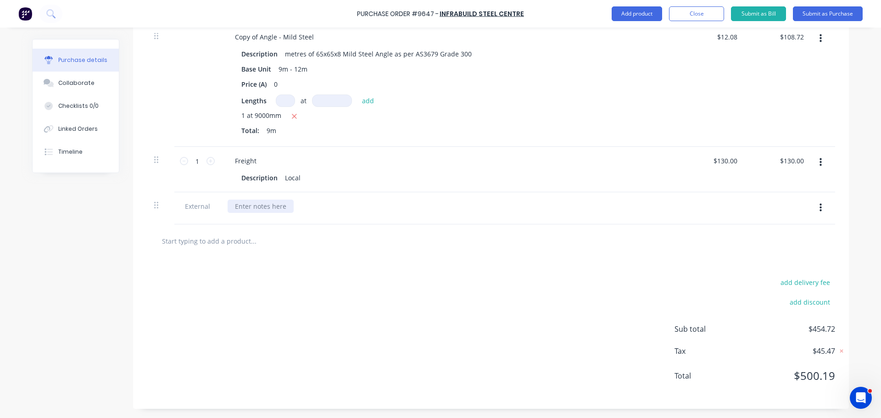
type textarea "x"
click at [273, 210] on div at bounding box center [261, 206] width 66 height 13
paste div
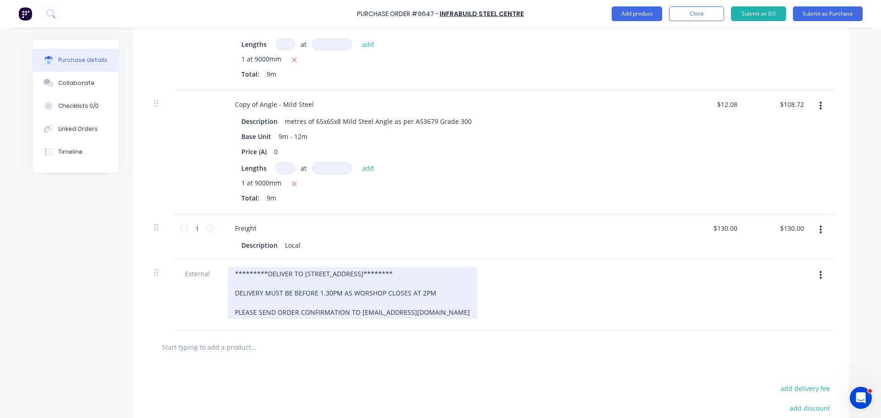
scroll to position [505, 0]
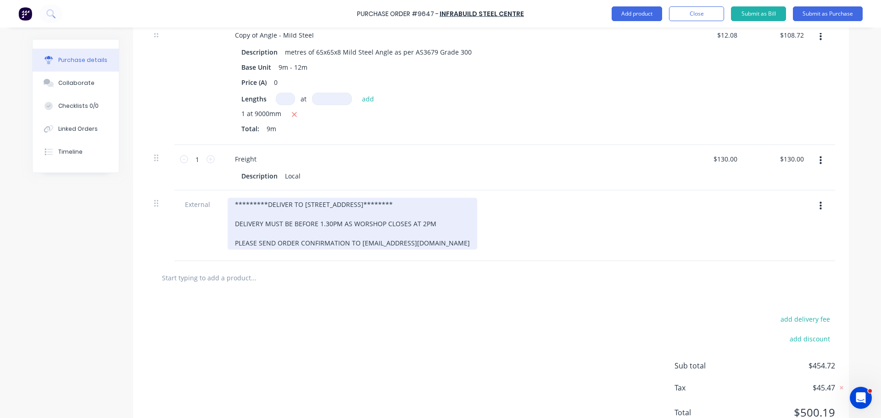
click at [228, 206] on div "*********DELIVER TO [STREET_ADDRESS]******** DELIVERY MUST BE BEFORE 1.30PM AS …" at bounding box center [353, 224] width 250 height 52
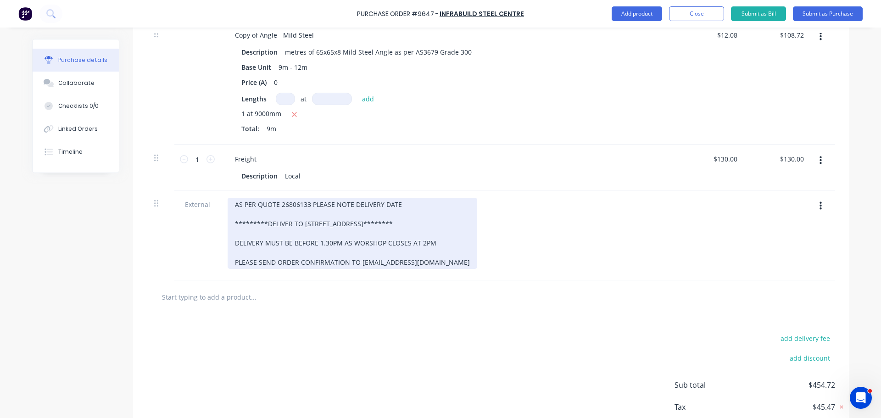
click at [308, 207] on div "AS PER QUOTE 26806133 PLEASE NOTE DELIVERY DATE *********DELIVER TO [STREET_ADD…" at bounding box center [353, 233] width 250 height 71
drag, startPoint x: 306, startPoint y: 205, endPoint x: 364, endPoint y: 218, distance: 59.3
click at [306, 205] on div "AS PER QUOTE 26806133 PLEASE NOTE DELIVERY DATE *********DELIVER TO [STREET_ADD…" at bounding box center [353, 233] width 250 height 71
click at [402, 206] on div "AS PER QUOTE 26806133, PLEASE NOTE DELIVERY DATE *********DELIVER TO [STREET_AD…" at bounding box center [353, 233] width 250 height 71
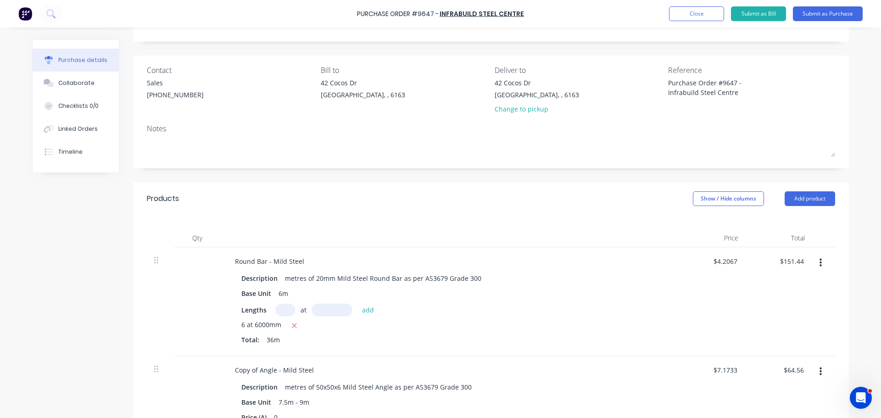
scroll to position [0, 0]
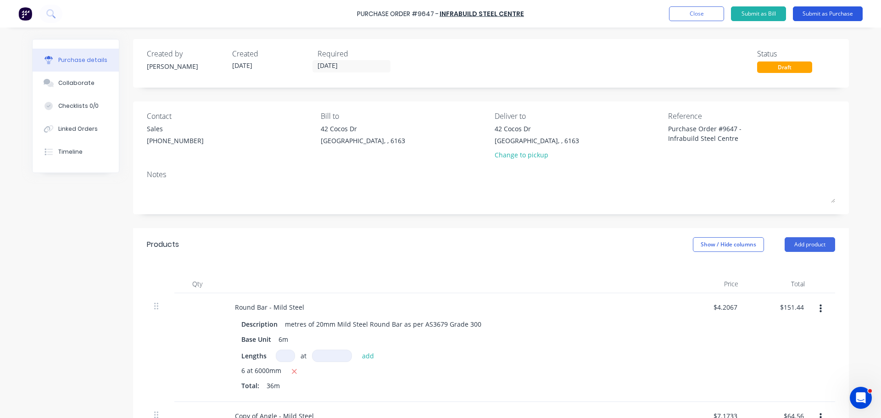
click at [830, 12] on button "Submit as Purchase" at bounding box center [828, 13] width 70 height 15
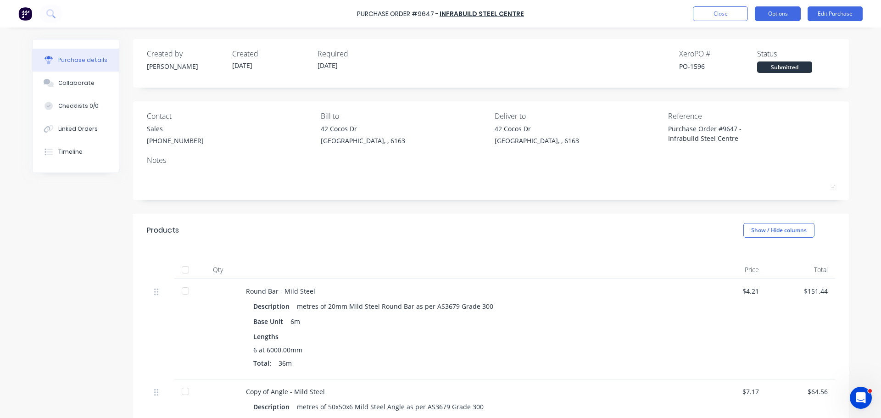
click at [769, 11] on button "Options" at bounding box center [778, 13] width 46 height 15
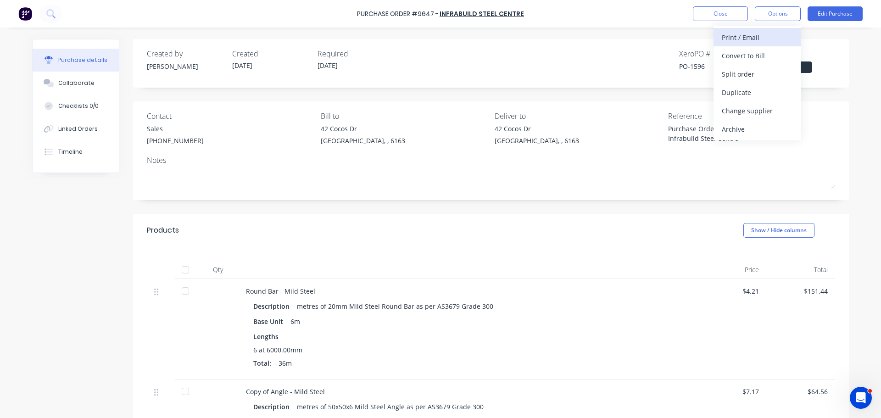
click at [730, 34] on div "Print / Email" at bounding box center [757, 37] width 71 height 13
click at [730, 52] on div "With pricing" at bounding box center [757, 55] width 71 height 13
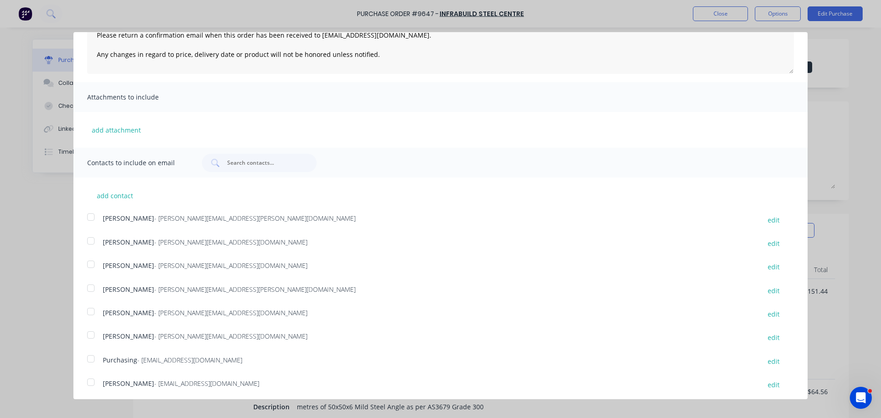
scroll to position [215, 0]
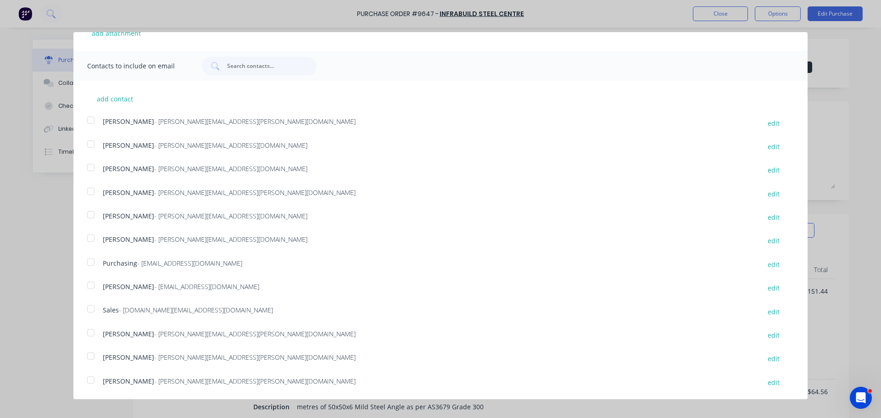
click at [91, 310] on div at bounding box center [91, 309] width 18 height 18
click at [93, 259] on div at bounding box center [91, 262] width 18 height 18
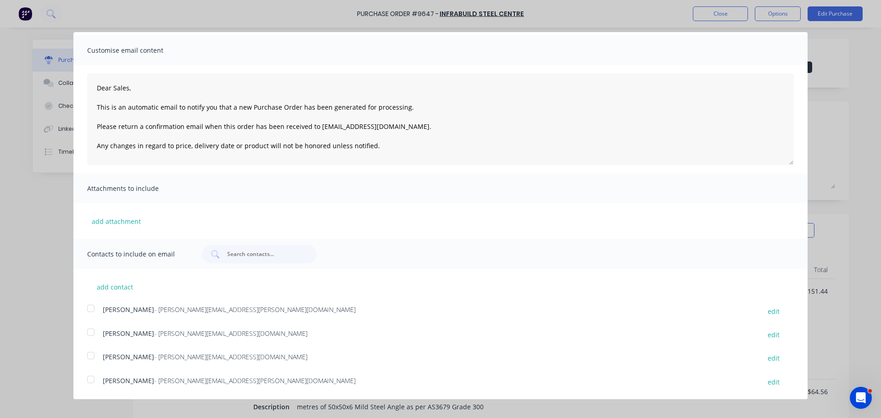
scroll to position [0, 0]
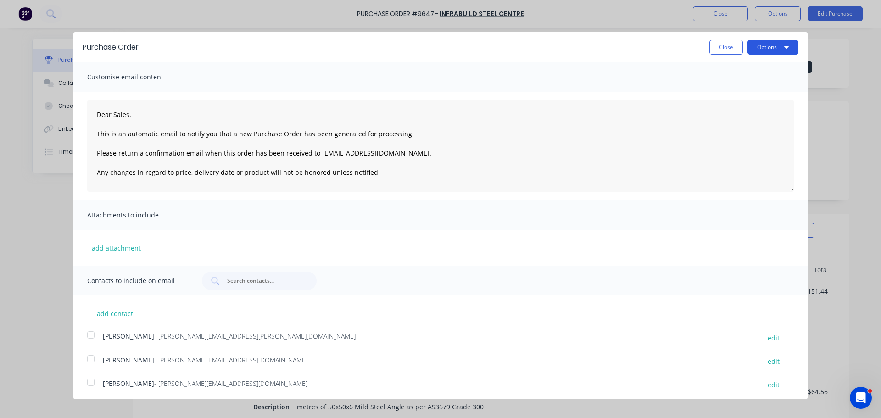
click at [777, 42] on button "Options" at bounding box center [773, 47] width 51 height 15
click at [733, 87] on div "Email" at bounding box center [755, 88] width 71 height 13
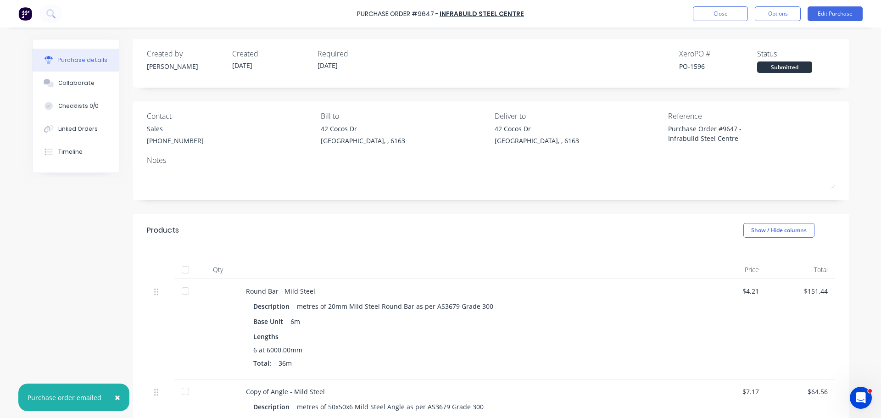
click at [116, 399] on span "×" at bounding box center [118, 397] width 6 height 13
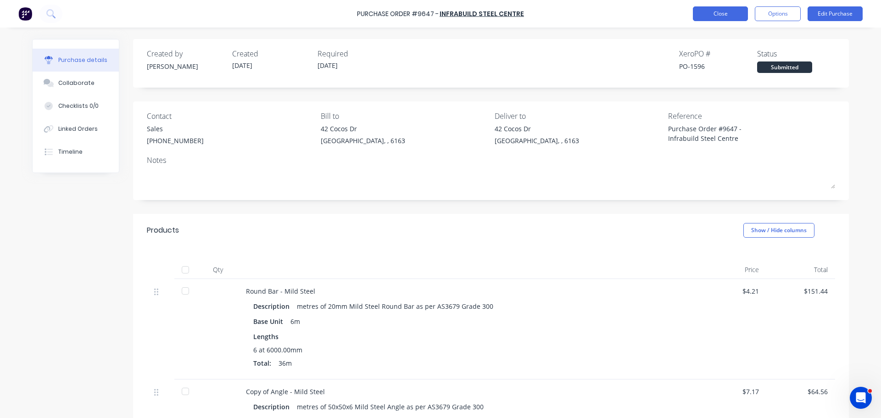
click at [720, 10] on button "Close" at bounding box center [720, 13] width 55 height 15
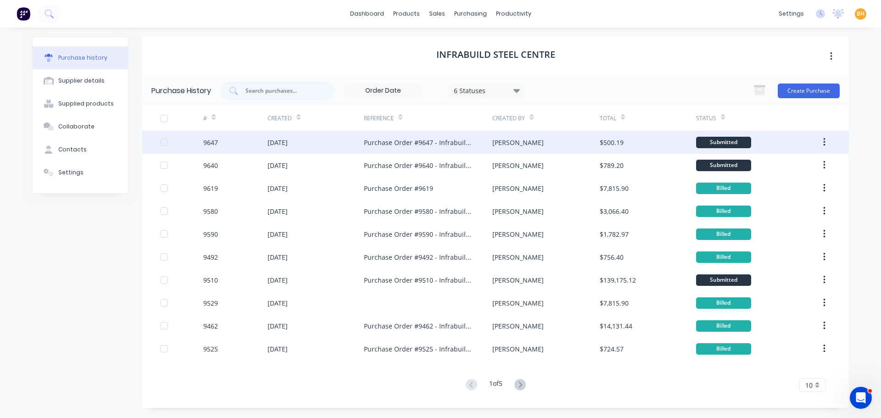
click at [342, 148] on div "[DATE]" at bounding box center [316, 142] width 96 height 23
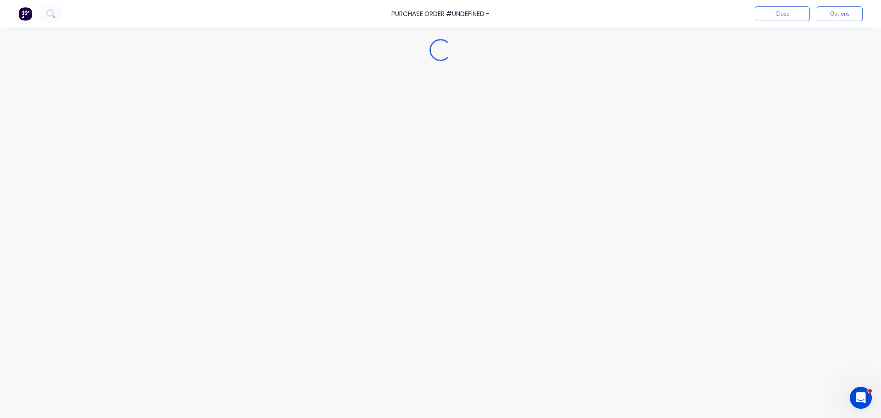
type textarea "x"
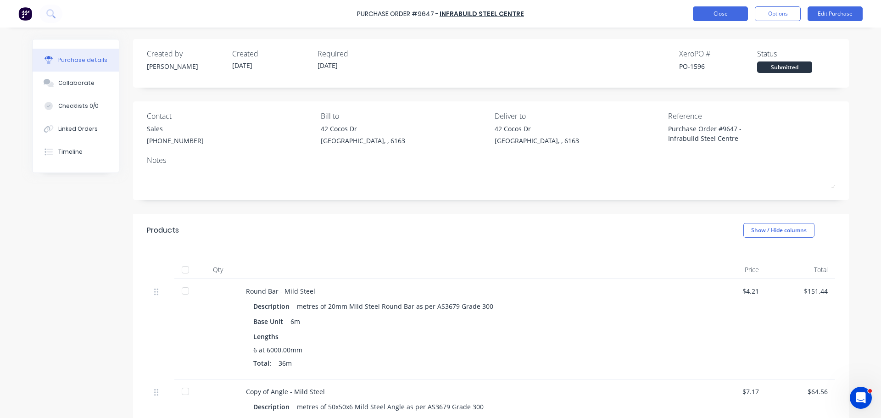
click at [718, 15] on button "Close" at bounding box center [720, 13] width 55 height 15
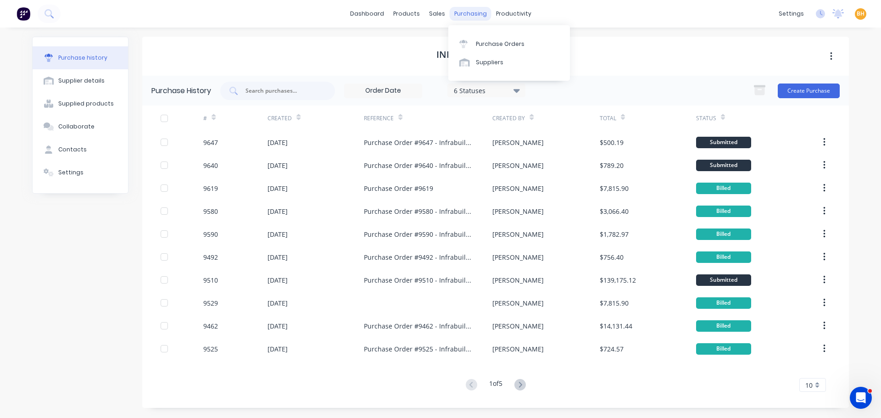
click at [470, 11] on div "purchasing" at bounding box center [471, 14] width 42 height 14
click at [486, 37] on link "Purchase Orders" at bounding box center [510, 43] width 122 height 18
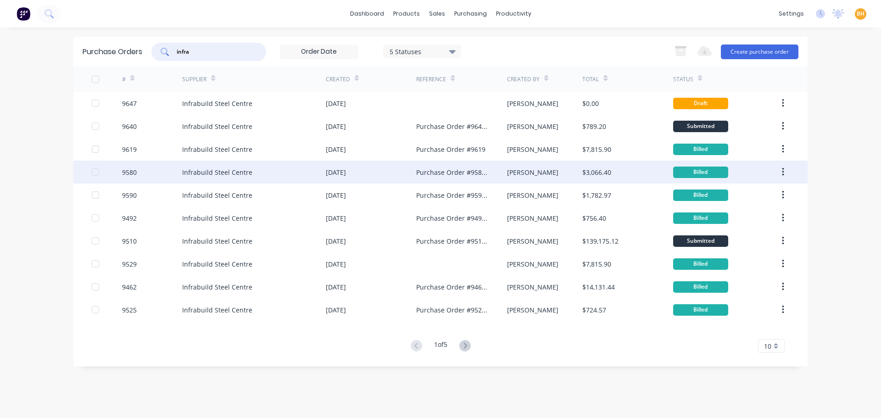
type input "infra"
click at [309, 168] on div "Infrabuild Steel Centre" at bounding box center [254, 172] width 144 height 23
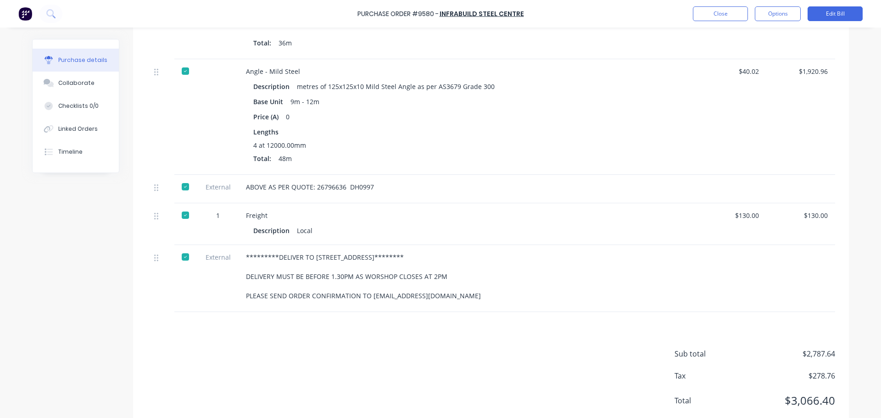
scroll to position [489, 0]
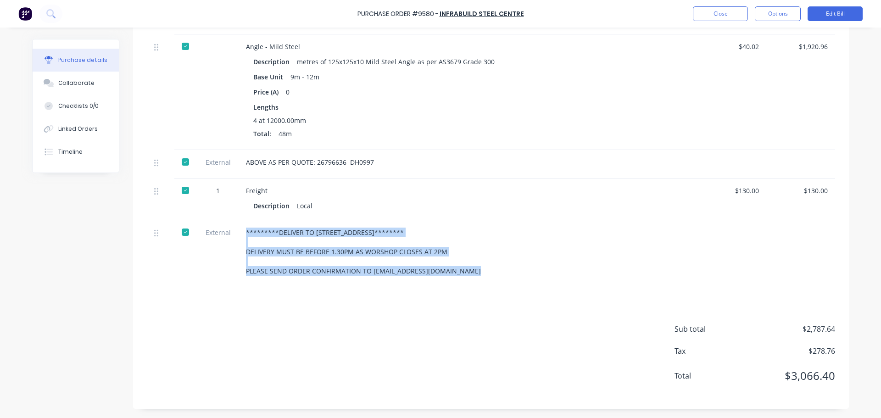
drag, startPoint x: 244, startPoint y: 227, endPoint x: 472, endPoint y: 296, distance: 238.9
click at [472, 296] on div "Products Show / Hide columns Qty Price Total RHS - Black Description metres of …" at bounding box center [491, 67] width 716 height 685
copy div "*********DELIVER TO 42 COCS DRIVE******** DELIVERY MUST BE BEFORE 1.30PM AS WOR…"
